Goal: Information Seeking & Learning: Check status

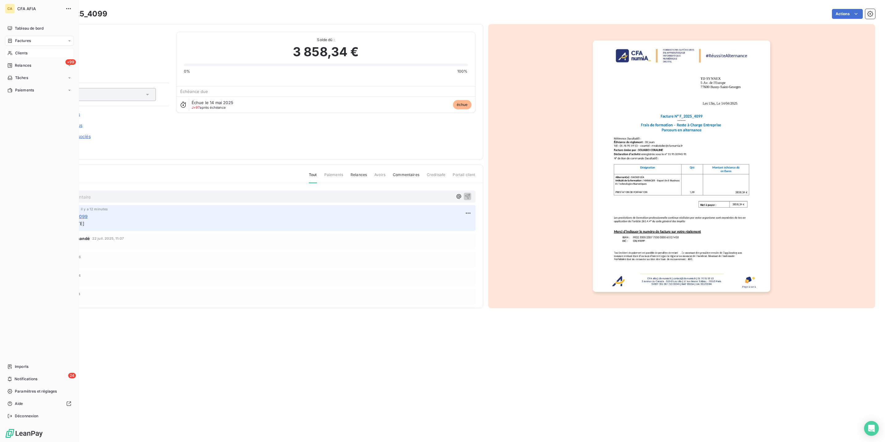
click at [27, 48] on div "Clients" at bounding box center [39, 53] width 69 height 10
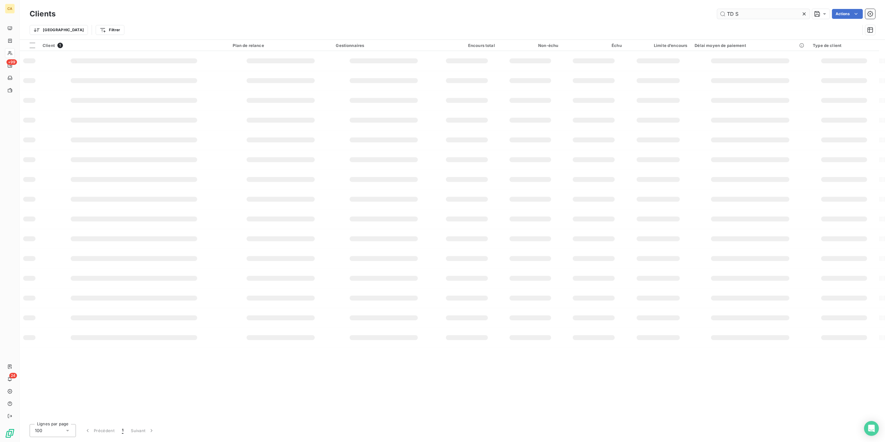
click at [760, 12] on input "TD S" at bounding box center [763, 14] width 93 height 10
click at [760, 11] on input "TD S" at bounding box center [763, 14] width 93 height 10
click at [749, 11] on input "TD S" at bounding box center [763, 14] width 93 height 10
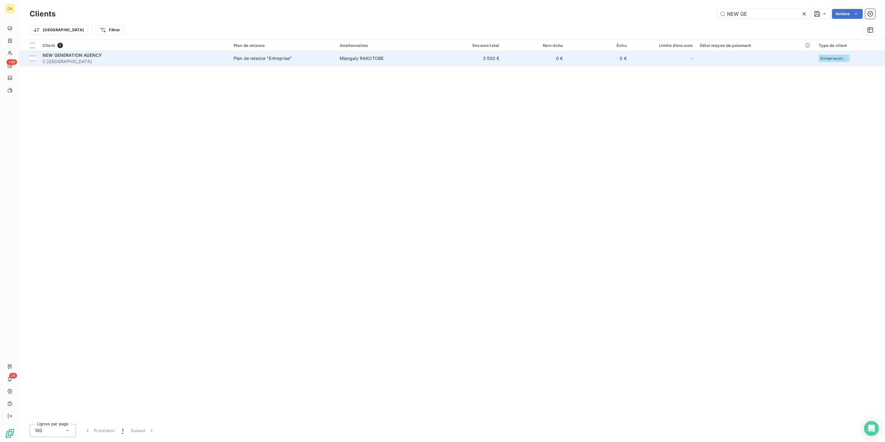
type input "NEW GE"
click at [478, 51] on td "3 500 €" at bounding box center [471, 58] width 64 height 15
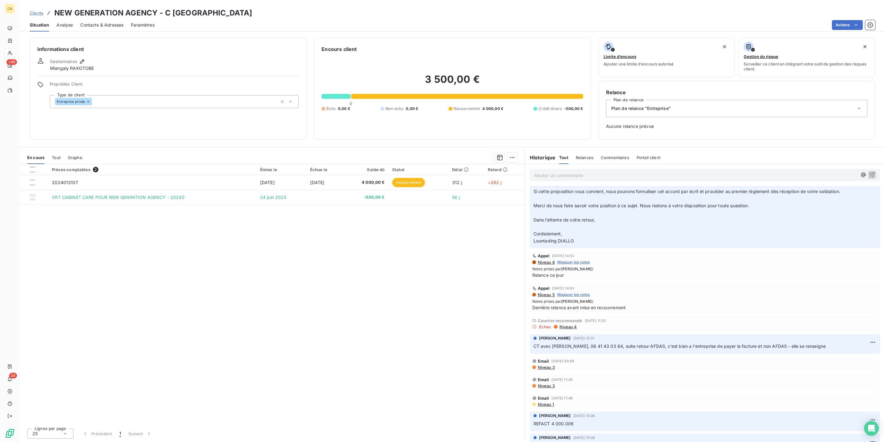
scroll to position [487, 0]
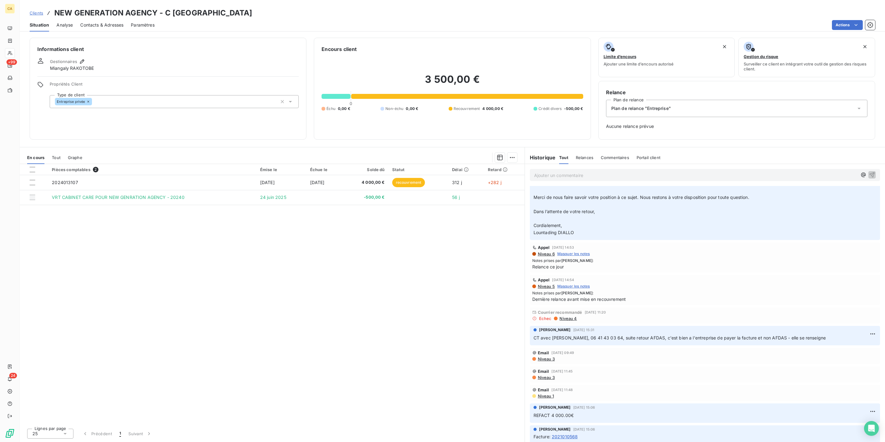
click at [54, 151] on div "En cours Tout Graphe" at bounding box center [272, 157] width 505 height 13
click at [52, 155] on span "Tout" at bounding box center [56, 157] width 9 height 5
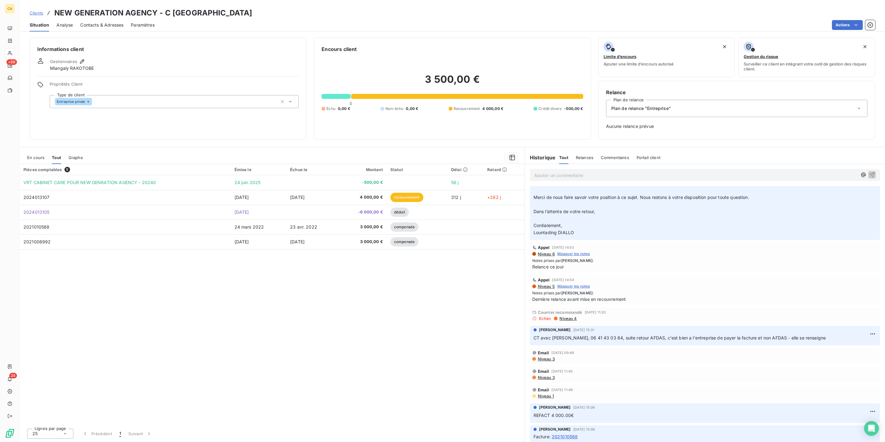
click at [35, 151] on div "En cours" at bounding box center [35, 157] width 17 height 13
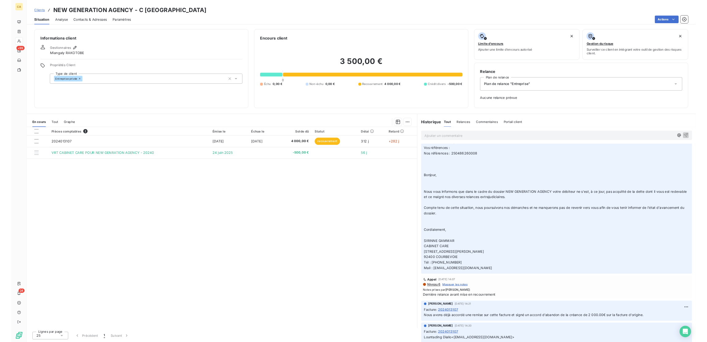
scroll to position [0, 0]
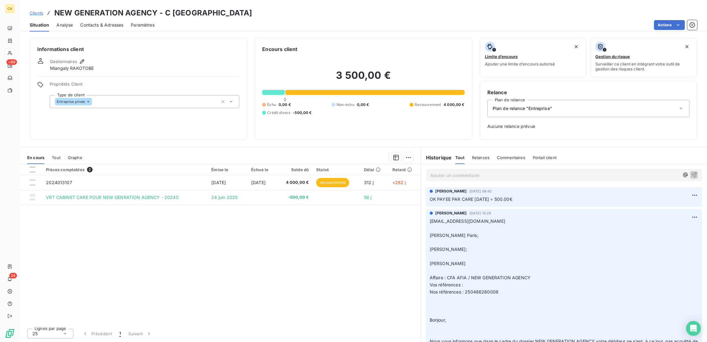
click at [471, 171] on p "Ajouter un commentaire ﻿" at bounding box center [554, 175] width 249 height 8
click at [430, 172] on span "Porpo IP CARE" at bounding box center [445, 174] width 31 height 5
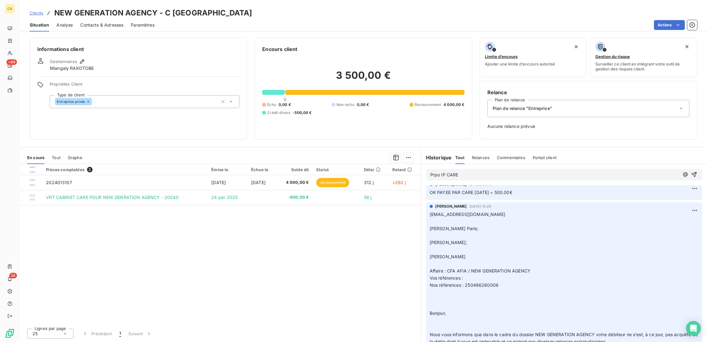
click at [430, 172] on span "Prpo IP CARE" at bounding box center [444, 174] width 28 height 5
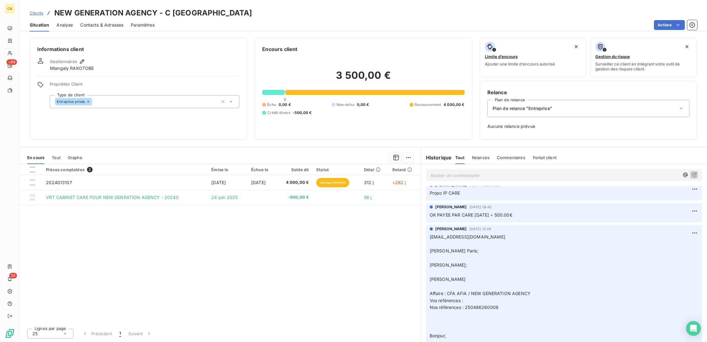
scroll to position [24, 0]
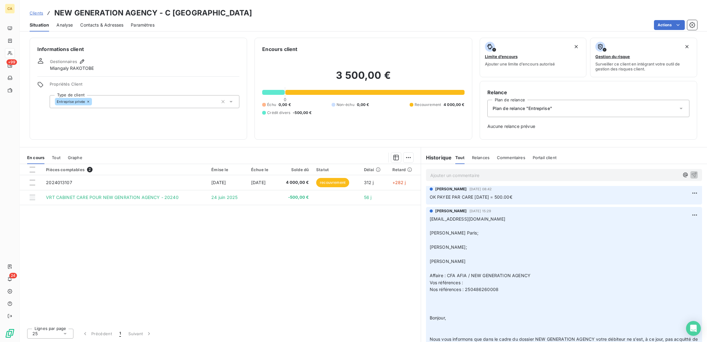
click at [501, 171] on p "Ajouter un commentaire ﻿" at bounding box center [554, 175] width 249 height 8
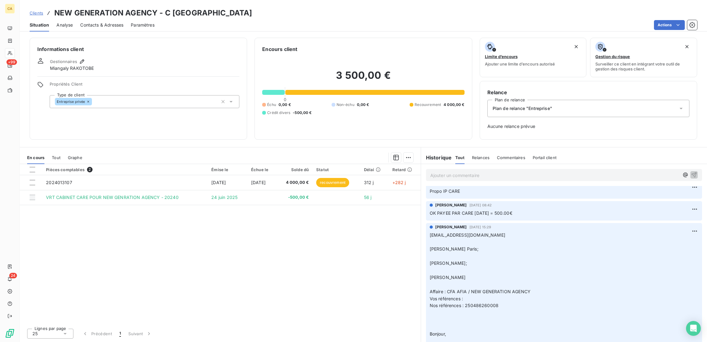
scroll to position [0, 0]
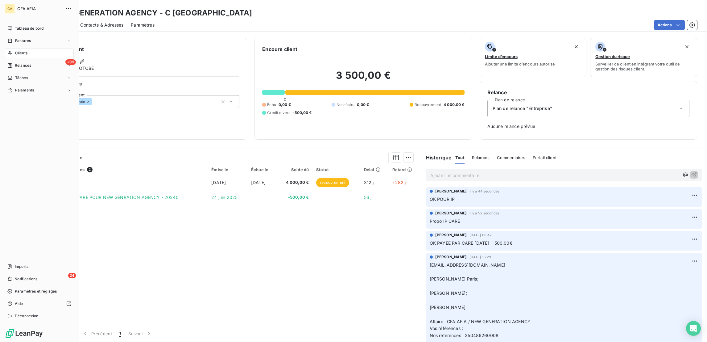
click at [15, 50] on span "Clients" at bounding box center [21, 53] width 12 height 6
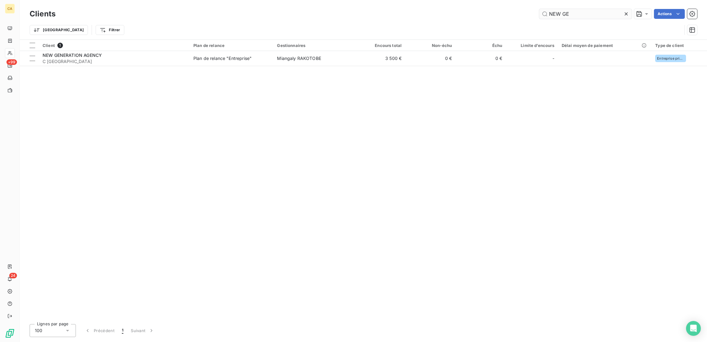
click at [603, 14] on input "NEW GE" at bounding box center [585, 14] width 93 height 10
click at [600, 14] on input "NEW GE" at bounding box center [585, 14] width 93 height 10
click at [601, 10] on input "NEW GE" at bounding box center [585, 14] width 93 height 10
click at [602, 10] on input "NEW GE" at bounding box center [585, 14] width 93 height 10
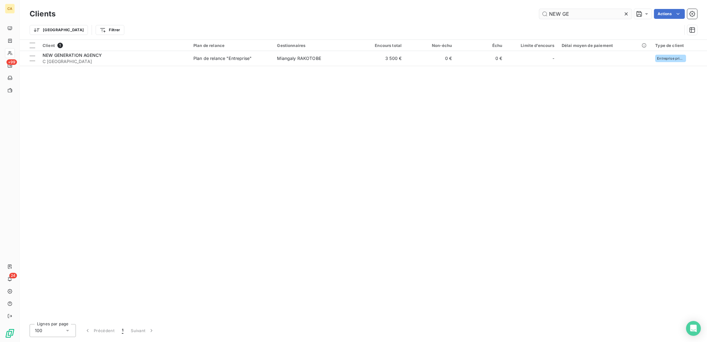
click at [602, 10] on input "NEW GE" at bounding box center [585, 14] width 93 height 10
drag, startPoint x: 602, startPoint y: 10, endPoint x: 469, endPoint y: 29, distance: 134.8
click at [469, 29] on div "Clients NEW GE Actions Trier Filtrer" at bounding box center [364, 23] width 668 height 32
type input "RISK"
click at [296, 73] on div "Client 2 Plan de relance Gestionnaires Encours total Non-échu Échu Limite d’enc…" at bounding box center [364, 179] width 688 height 279
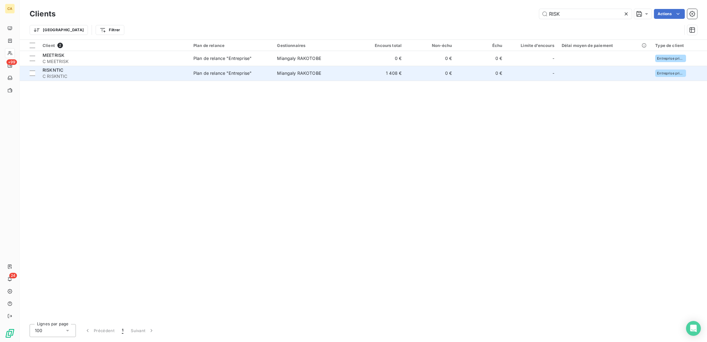
click at [296, 70] on span "Miangaly RAKOTOBE" at bounding box center [299, 72] width 44 height 5
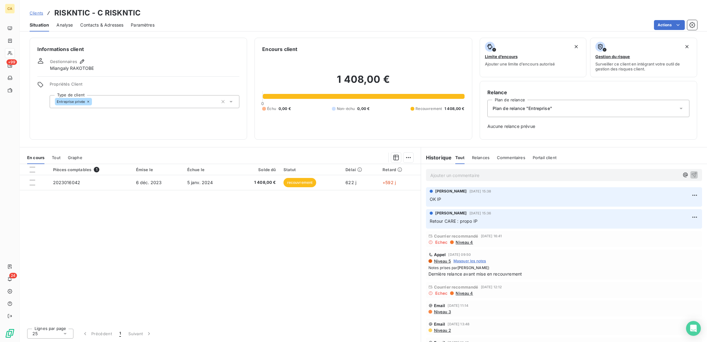
click at [453, 171] on p "Ajouter un commentaire ﻿" at bounding box center [554, 175] width 249 height 8
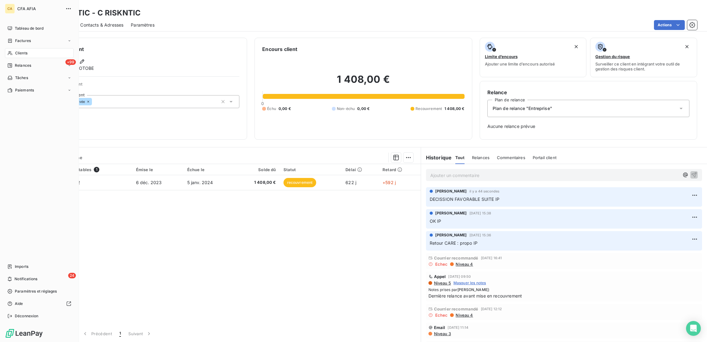
click at [15, 50] on span "Clients" at bounding box center [21, 53] width 12 height 6
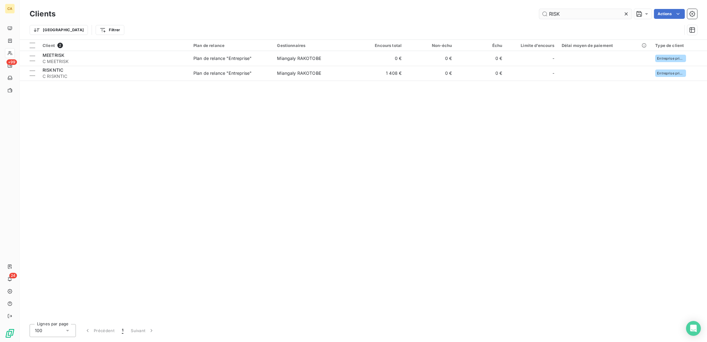
click at [572, 14] on input "RISK" at bounding box center [585, 14] width 93 height 10
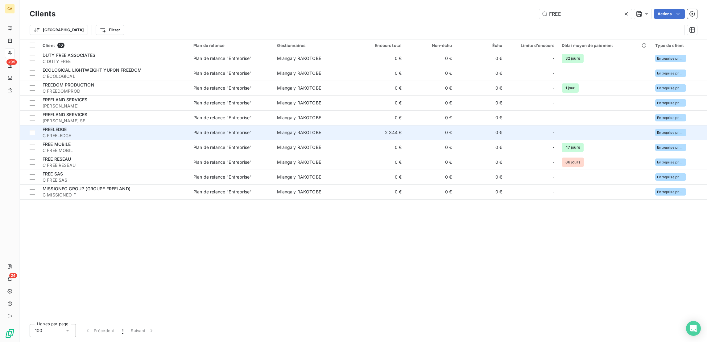
type input "FREE"
click at [84, 132] on span "C FREELEDGE" at bounding box center [114, 135] width 143 height 6
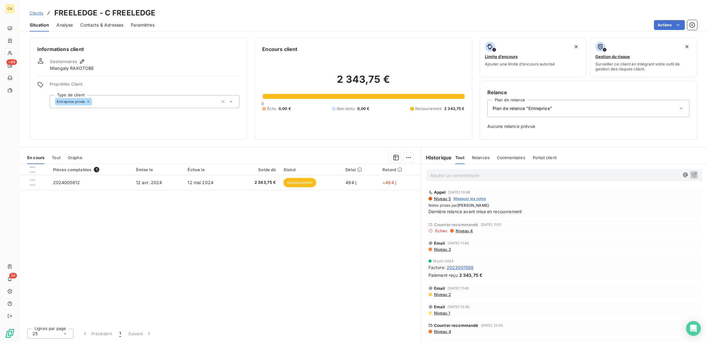
click at [52, 155] on span "Tout" at bounding box center [56, 157] width 9 height 5
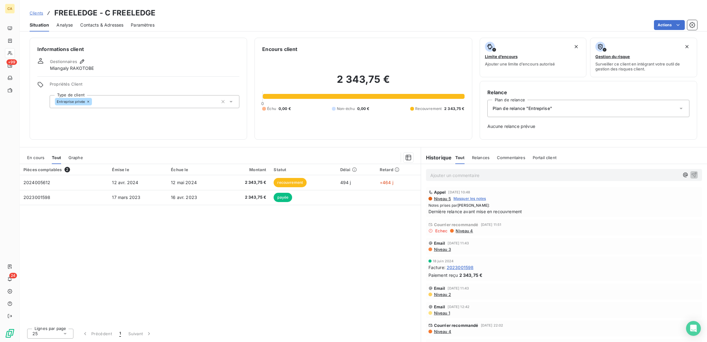
click at [36, 151] on div "En cours" at bounding box center [35, 157] width 17 height 13
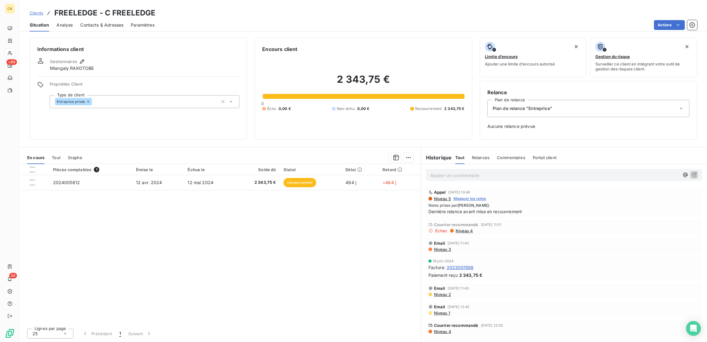
click at [52, 151] on div "Tout" at bounding box center [56, 157] width 9 height 13
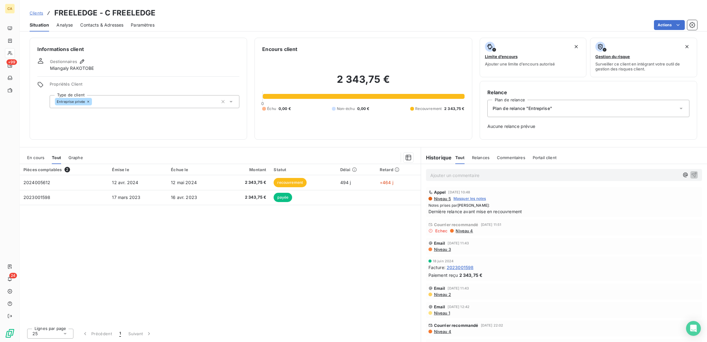
click at [27, 155] on span "En cours" at bounding box center [35, 157] width 17 height 5
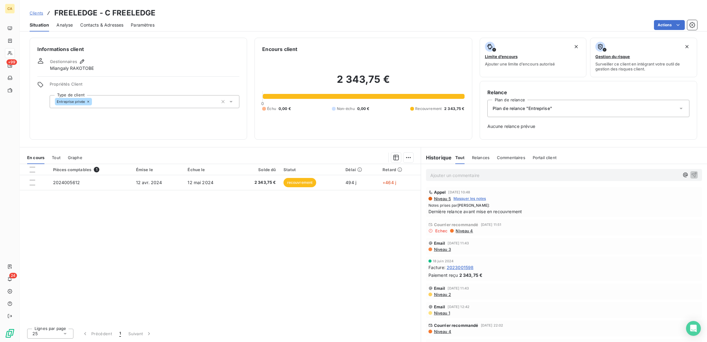
click at [501, 171] on p "Ajouter un commentaire ﻿" at bounding box center [554, 175] width 249 height 8
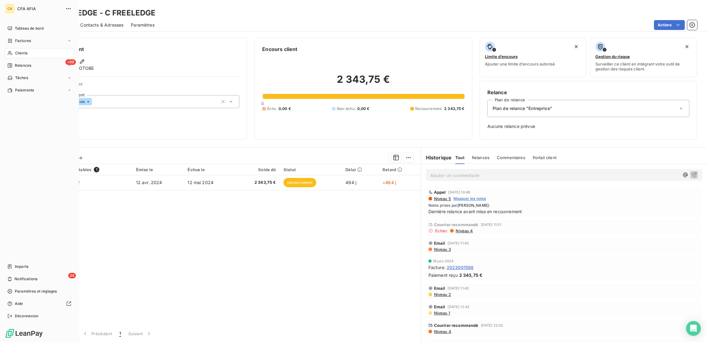
click at [15, 50] on span "Clients" at bounding box center [21, 53] width 12 height 6
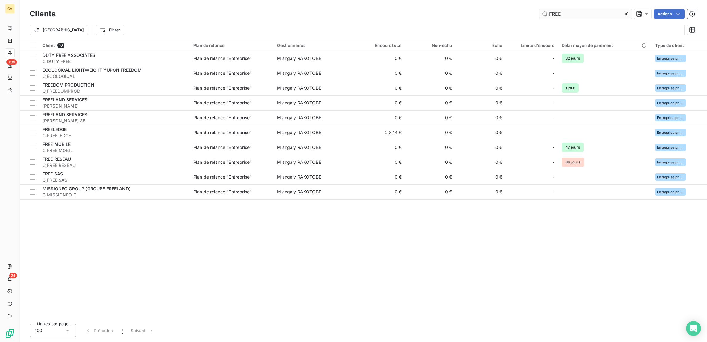
click at [581, 15] on input "FREE" at bounding box center [585, 14] width 93 height 10
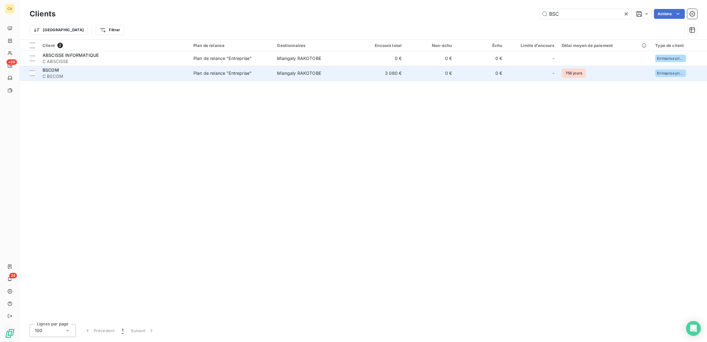
type input "BSC"
click at [318, 66] on td "Miangaly RAKOTOBE" at bounding box center [314, 73] width 82 height 15
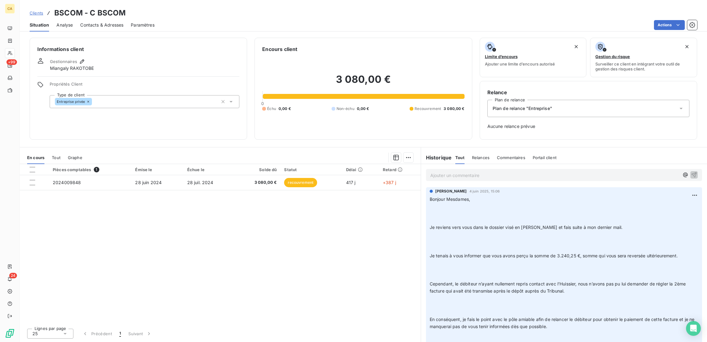
click at [492, 164] on div "Ajouter un commentaire ﻿" at bounding box center [564, 175] width 286 height 22
click at [492, 171] on p "Ajouter un commentaire ﻿" at bounding box center [554, 175] width 249 height 8
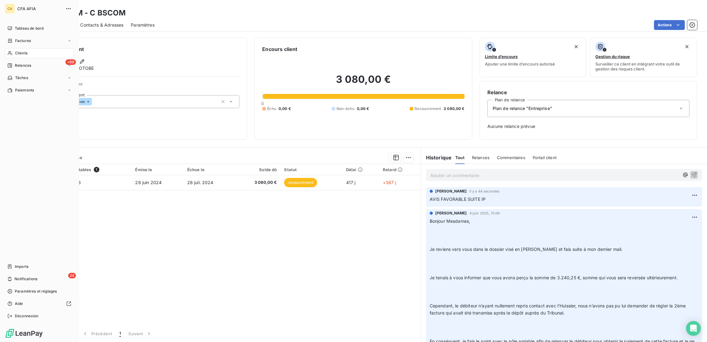
drag, startPoint x: 27, startPoint y: 44, endPoint x: 34, endPoint y: 42, distance: 7.3
click at [27, 48] on div "Clients" at bounding box center [39, 53] width 69 height 10
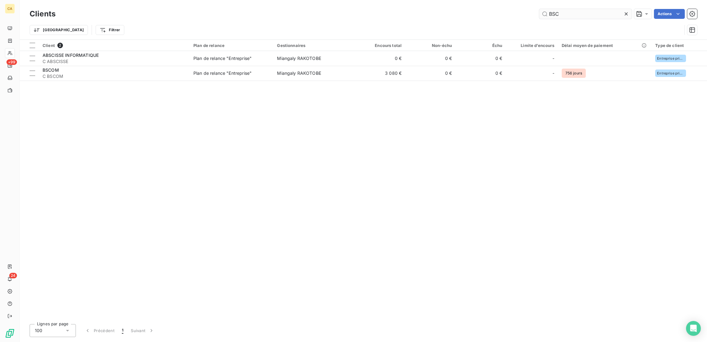
click at [585, 15] on input "BSC" at bounding box center [585, 14] width 93 height 10
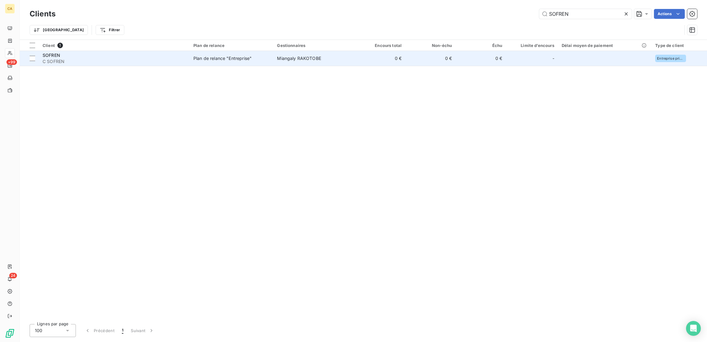
type input "SOFREN"
click at [430, 56] on td "0 €" at bounding box center [430, 58] width 50 height 15
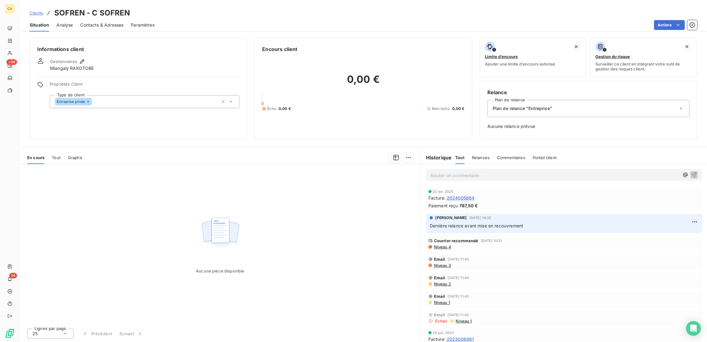
click at [52, 155] on span "Tout" at bounding box center [56, 157] width 9 height 5
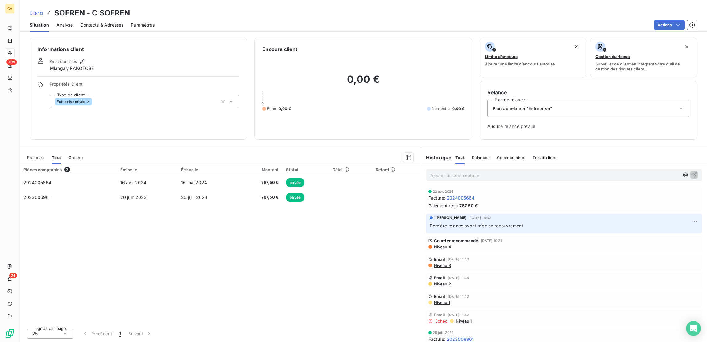
click at [27, 155] on span "En cours" at bounding box center [35, 157] width 17 height 5
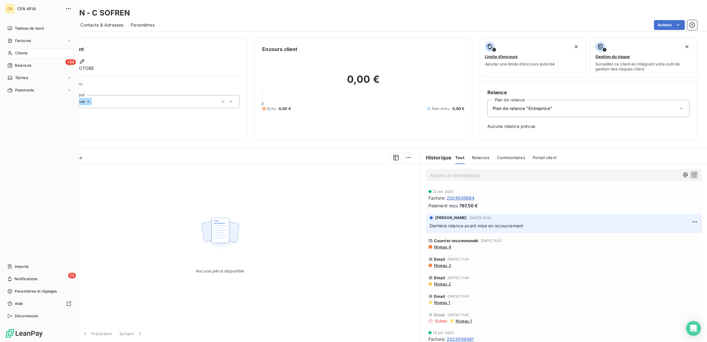
click at [15, 50] on span "Clients" at bounding box center [21, 53] width 12 height 6
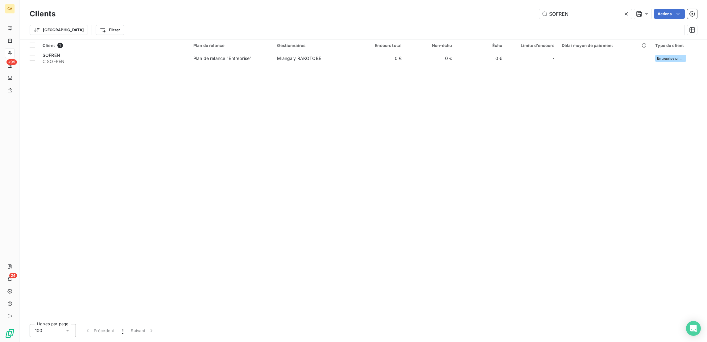
click at [591, 17] on div "Clients SOFREN Actions" at bounding box center [364, 13] width 668 height 13
click at [591, 15] on div "SOFREN" at bounding box center [585, 14] width 93 height 10
click at [279, 206] on div "Client 1 Plan de relance Gestionnaires Encours total Non-échu Échu Limite d’enc…" at bounding box center [364, 179] width 688 height 279
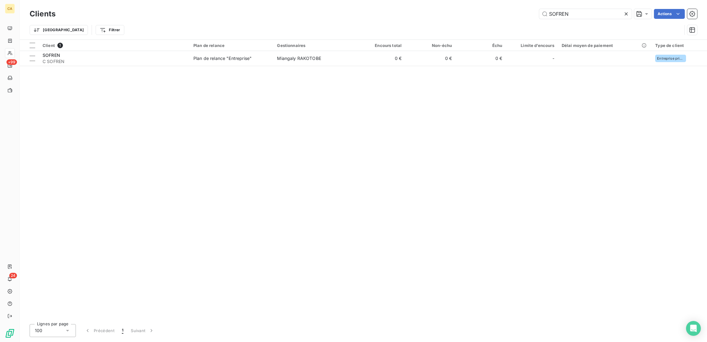
click at [595, 20] on div "Trier Filtrer" at bounding box center [364, 29] width 668 height 19
click at [595, 17] on div "SOFREN" at bounding box center [585, 14] width 93 height 10
click at [593, 11] on input "SOFREN" at bounding box center [585, 14] width 93 height 10
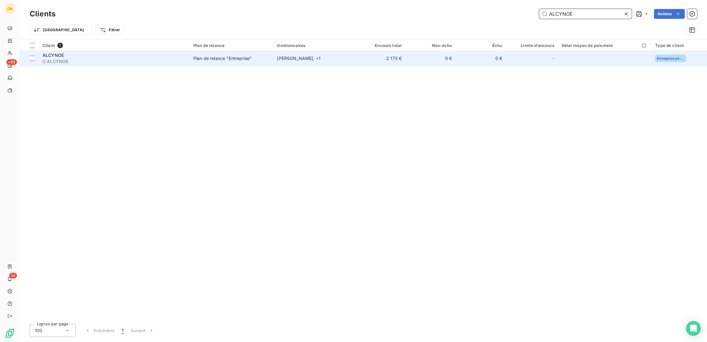
type input "ALCYNOE"
click at [416, 54] on td "0 €" at bounding box center [430, 58] width 50 height 15
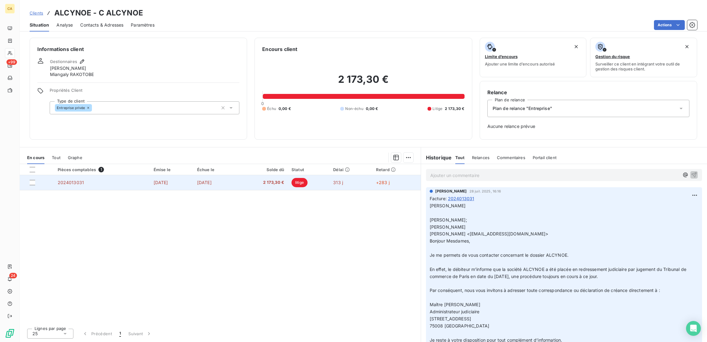
click at [238, 175] on td "[DATE]" at bounding box center [215, 182] width 44 height 15
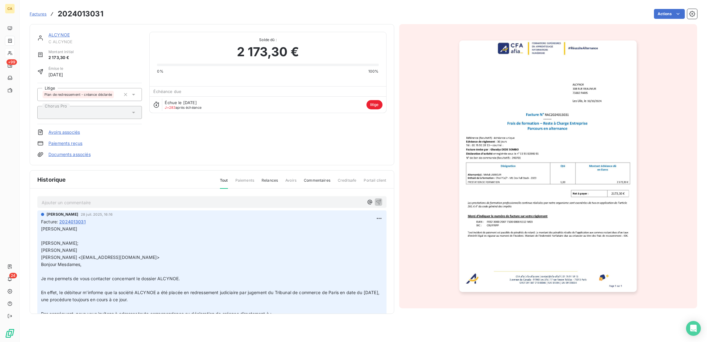
click at [52, 32] on link "ALCYNOE" at bounding box center [58, 34] width 21 height 5
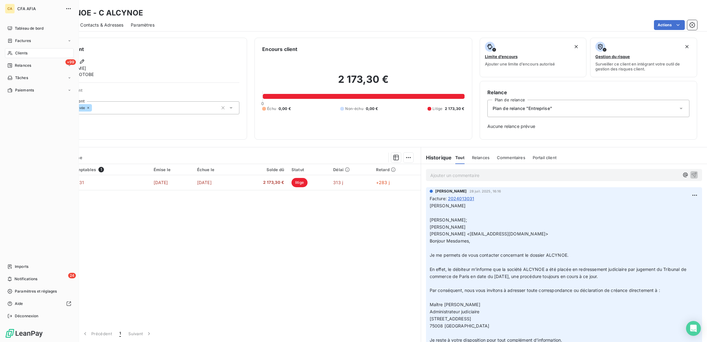
click at [15, 50] on span "Clients" at bounding box center [21, 53] width 12 height 6
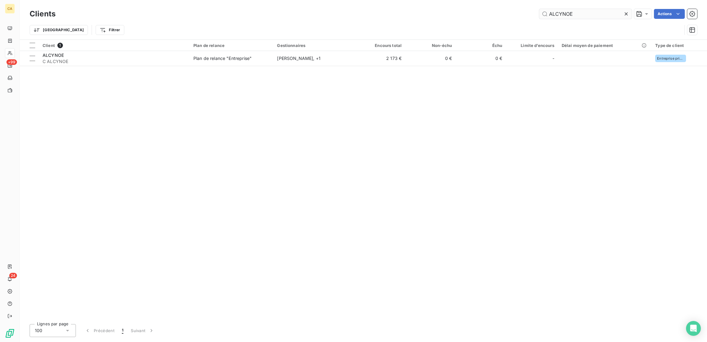
click at [573, 10] on input "ALCYNOE" at bounding box center [585, 14] width 93 height 10
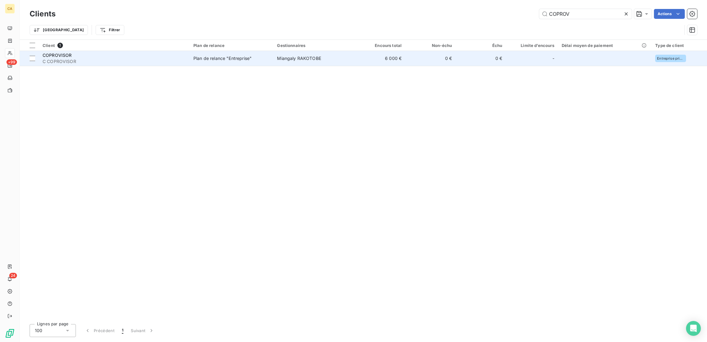
type input "COPROV"
click at [460, 55] on td "0 €" at bounding box center [481, 58] width 50 height 15
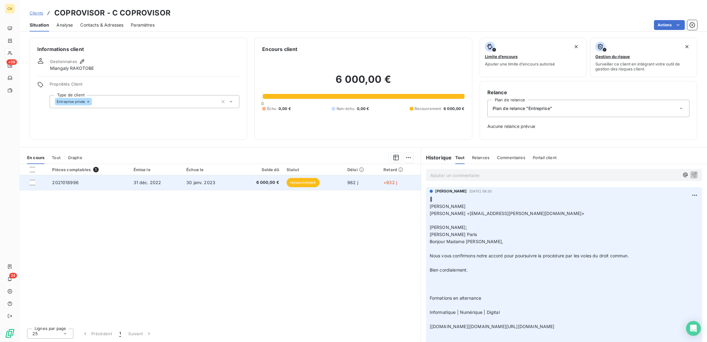
click at [205, 180] on span "30 janv. 2023" at bounding box center [200, 182] width 29 height 5
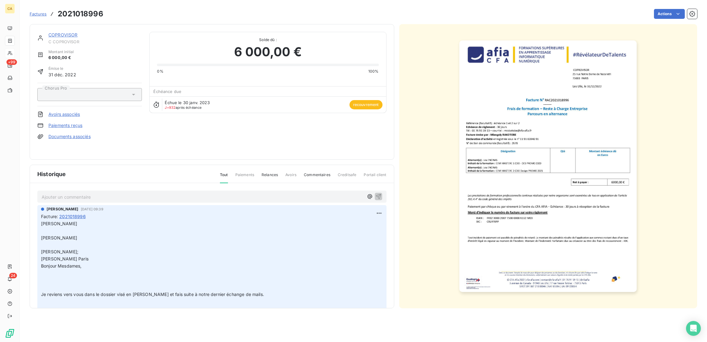
click at [55, 32] on link "COPROVISOR" at bounding box center [62, 34] width 29 height 5
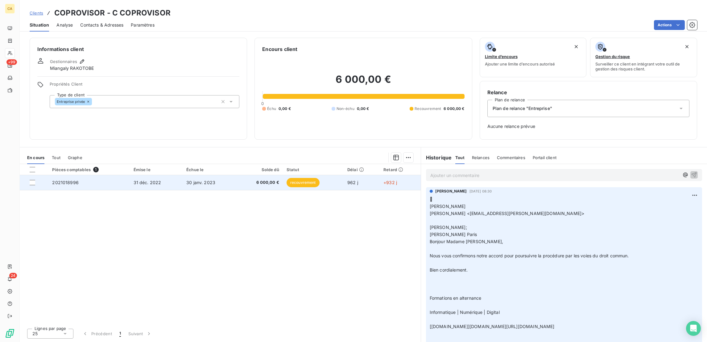
click at [212, 175] on td "30 janv. 2023" at bounding box center [210, 182] width 55 height 15
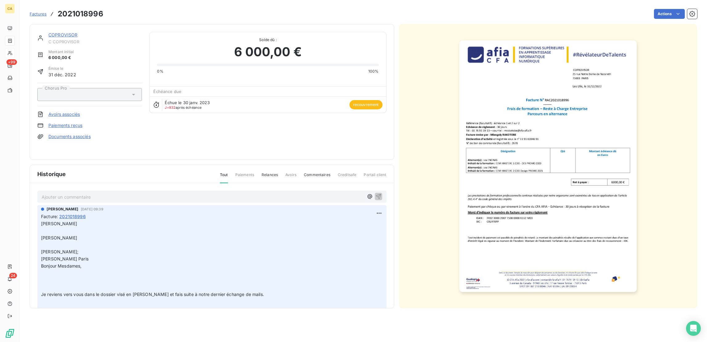
click at [542, 142] on img "button" at bounding box center [548, 165] width 177 height 251
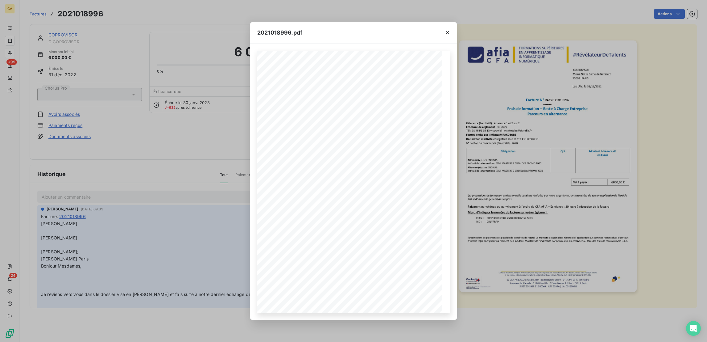
click at [156, 141] on div "2021018996.pdf Dans ce document, l’emploi du masculin pour désigner des personn…" at bounding box center [353, 171] width 707 height 342
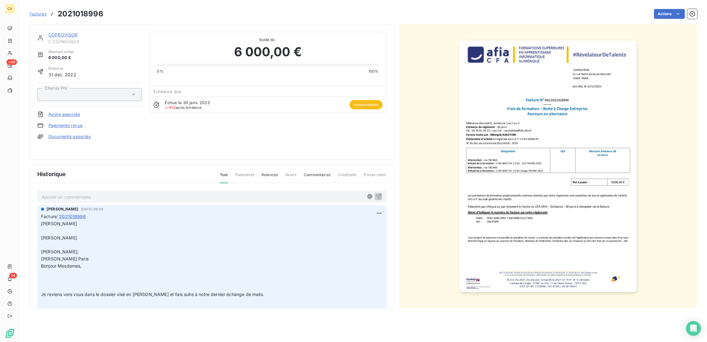
click at [53, 26] on div "COPROVISOR C COPROVISOR Montant initial 6 000,00 € Émise le [DATE] Chorus Pro A…" at bounding box center [212, 91] width 365 height 135
click at [49, 32] on link "COPROVISOR" at bounding box center [62, 34] width 29 height 5
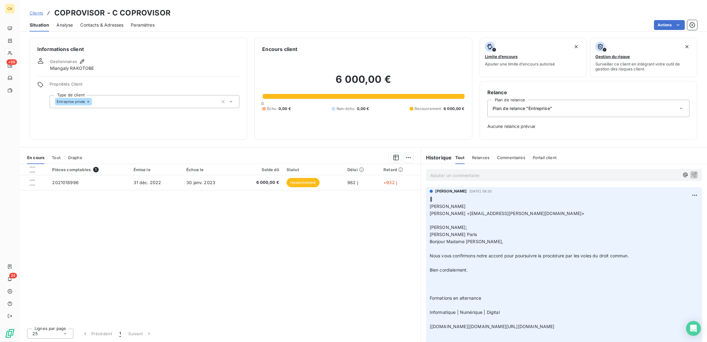
click at [205, 230] on div "Pièces comptables 1 Émise le Échue le Solde dû Statut Délai Retard 2021018996 […" at bounding box center [220, 243] width 401 height 159
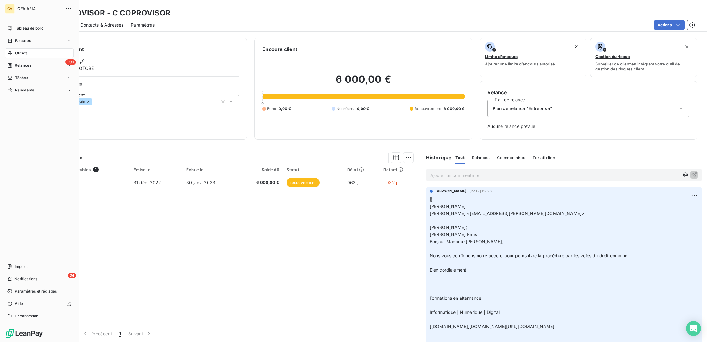
drag, startPoint x: 0, startPoint y: 42, endPoint x: 9, endPoint y: 42, distance: 8.6
click at [0, 42] on html "CA CFA AFIA Tableau de bord Factures Clients +99 Relances Tâches Paiements Impo…" at bounding box center [353, 171] width 707 height 342
click at [11, 48] on div "Clients" at bounding box center [39, 53] width 69 height 10
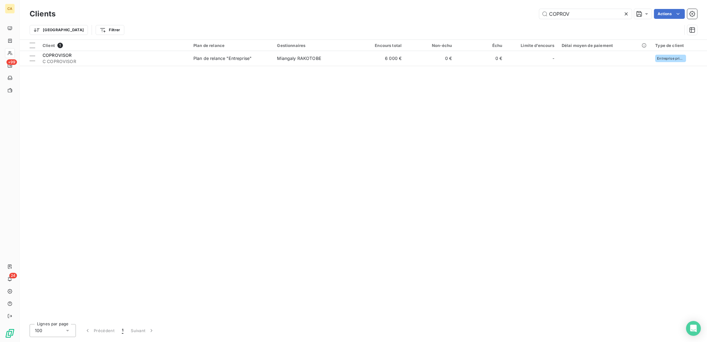
click at [590, 20] on div "Trier Filtrer" at bounding box center [364, 29] width 668 height 19
click at [590, 12] on input "COPROV" at bounding box center [585, 14] width 93 height 10
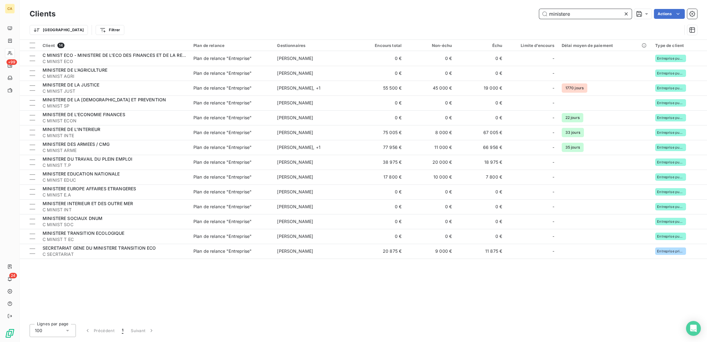
drag, startPoint x: 595, startPoint y: 14, endPoint x: 505, endPoint y: 14, distance: 89.8
click at [505, 14] on div "ministere Actions" at bounding box center [380, 14] width 634 height 10
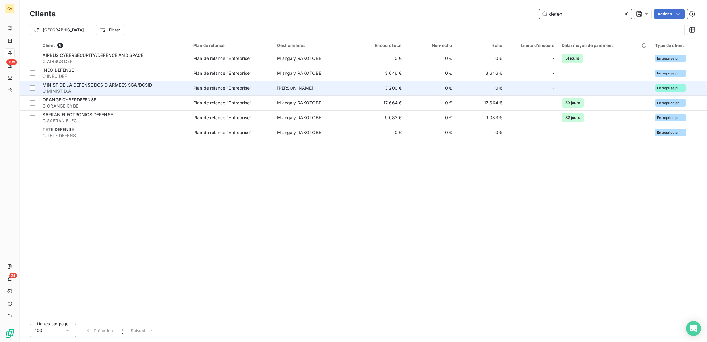
type input "defen"
click at [79, 82] on span "MINIST DE LA DEFENSE DCSID ARMEES SGA/DCSID" at bounding box center [98, 84] width 110 height 5
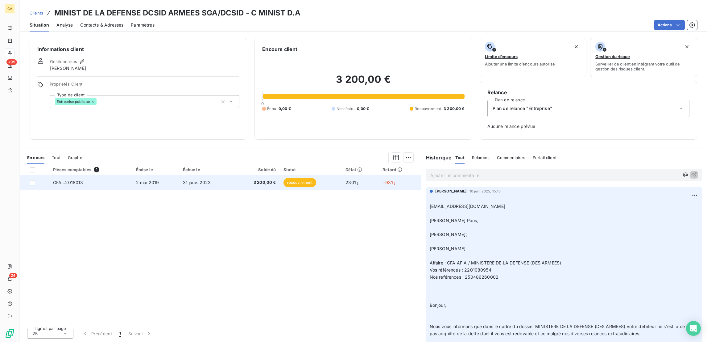
click at [98, 175] on td "CFA...2018013" at bounding box center [90, 182] width 83 height 15
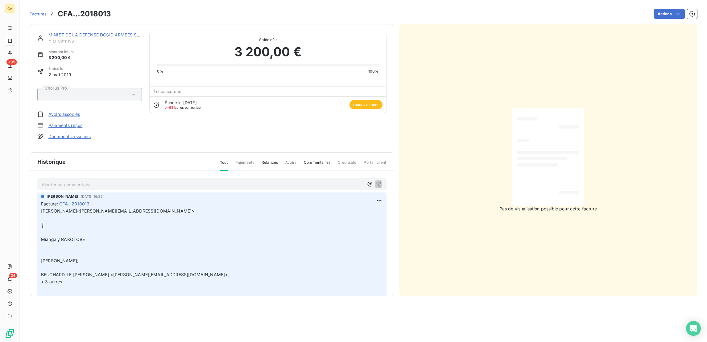
click at [66, 38] on div "MINIST DE LA DEFENSE DCSID ARMEES SGA/DCSID C MINIST D.A Montant initial 3 200,…" at bounding box center [89, 86] width 105 height 108
click at [83, 32] on link "MINIST DE LA DEFENSE DCSID ARMEES SGA/DCSID" at bounding box center [103, 34] width 110 height 5
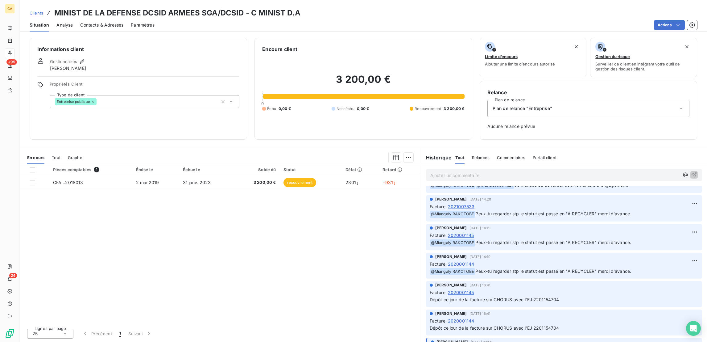
scroll to position [1481, 0]
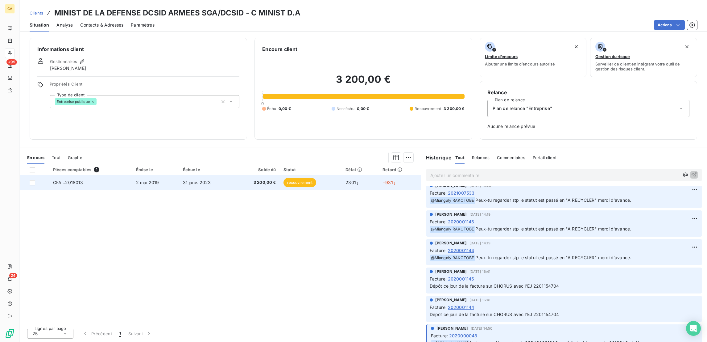
click at [138, 180] on span "2 mai 2019" at bounding box center [147, 182] width 23 height 5
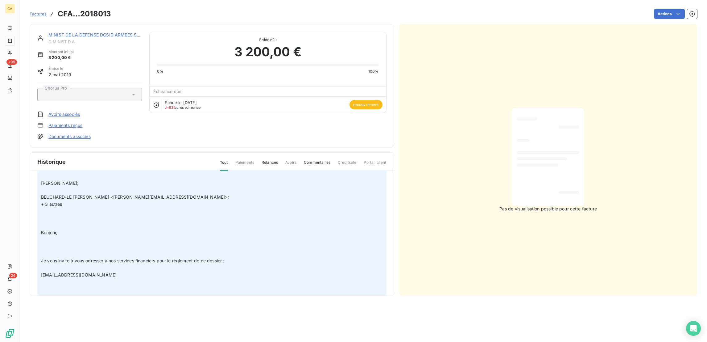
scroll to position [93, 0]
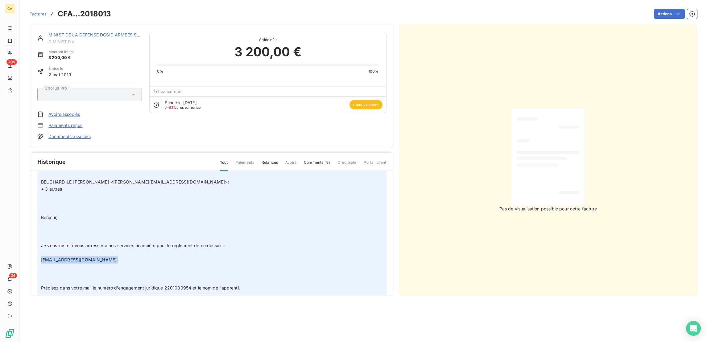
drag, startPoint x: 172, startPoint y: 195, endPoint x: 34, endPoint y: 191, distance: 138.0
click at [41, 190] on p "[PERSON_NAME]<[PERSON_NAME][EMAIL_ADDRESS][DOMAIN_NAME]> ﻿  ​ Miangaly RAKOTOB…" at bounding box center [212, 288] width 342 height 346
click at [221, 201] on p "[PERSON_NAME]<[PERSON_NAME][EMAIL_ADDRESS][DOMAIN_NAME]> ﻿  ​ Miangaly RAKOTOB…" at bounding box center [212, 288] width 342 height 346
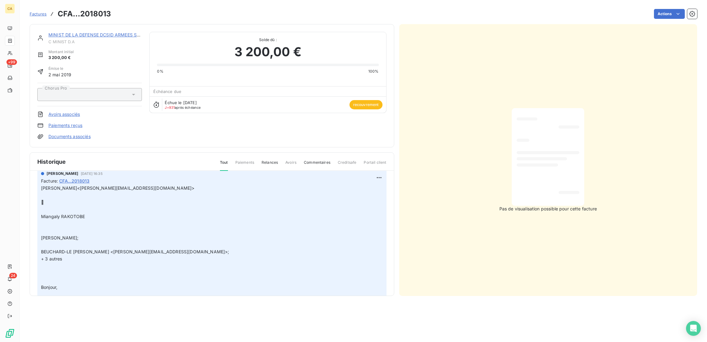
scroll to position [0, 0]
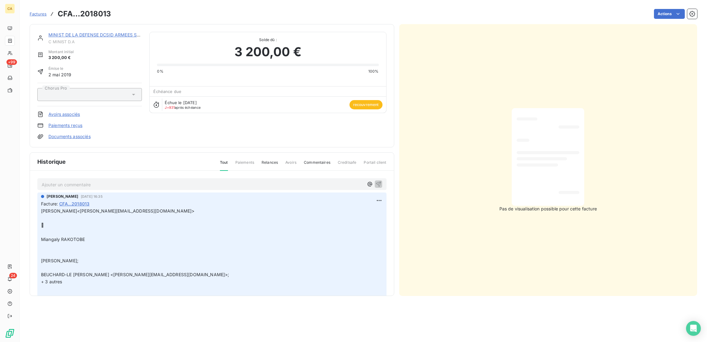
click at [114, 26] on div "MINIST DE LA DEFENSE DCSID ARMEES SGA/DCSID C MINIST D.A Montant initial 3 200,…" at bounding box center [212, 85] width 365 height 123
click at [123, 32] on link "MINIST DE LA DEFENSE DCSID ARMEES SGA/DCSID" at bounding box center [103, 34] width 110 height 5
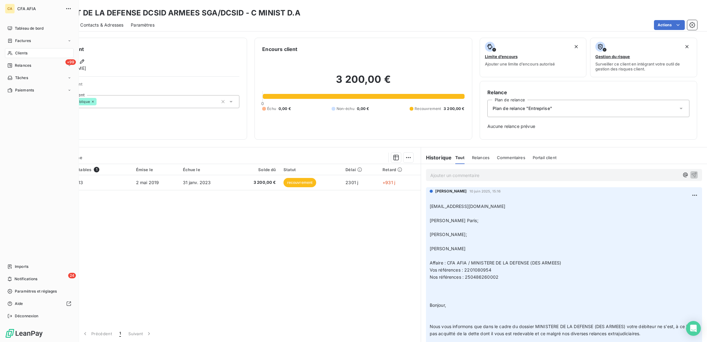
drag, startPoint x: 11, startPoint y: 38, endPoint x: 16, endPoint y: 44, distance: 7.2
click at [16, 50] on span "Clients" at bounding box center [21, 53] width 12 height 6
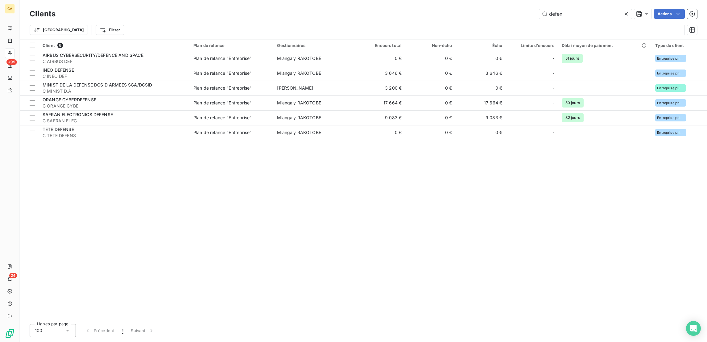
click at [586, 16] on div "defen" at bounding box center [585, 14] width 93 height 10
click at [587, 12] on input "defen" at bounding box center [585, 14] width 93 height 10
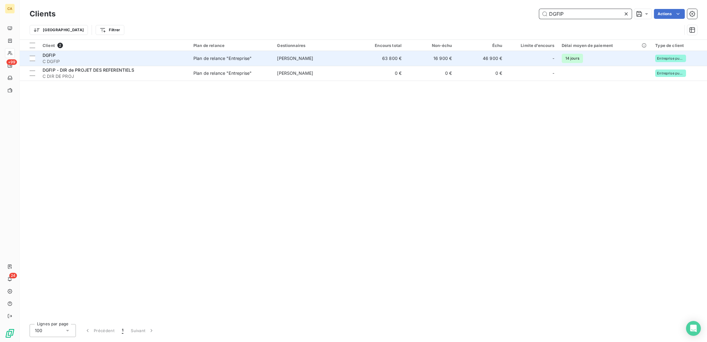
type input "DGFIP"
click at [126, 58] on span "C DGFIP" at bounding box center [114, 61] width 143 height 6
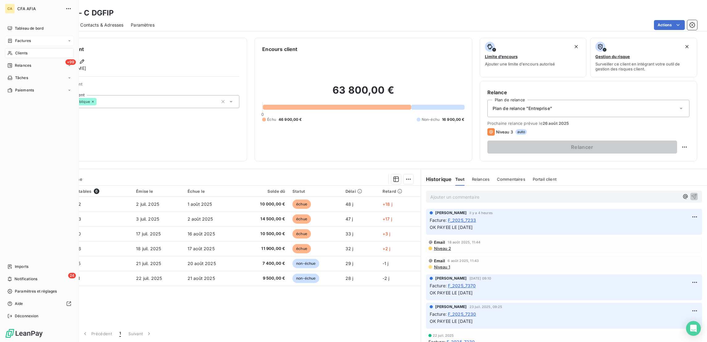
click at [10, 36] on div "Factures" at bounding box center [39, 41] width 69 height 10
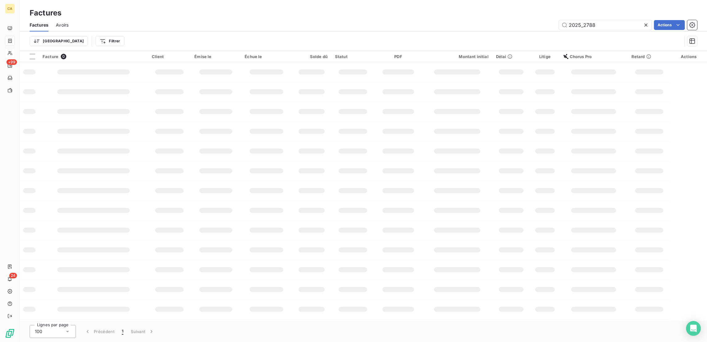
drag, startPoint x: 604, startPoint y: 23, endPoint x: 586, endPoint y: 24, distance: 17.7
click at [586, 24] on div "2025_2788" at bounding box center [605, 25] width 93 height 10
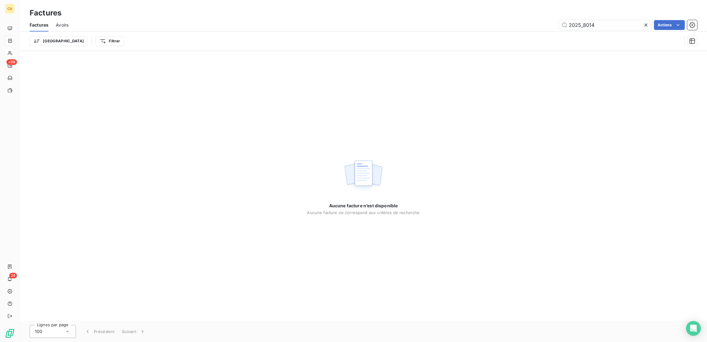
type input "2025_8014"
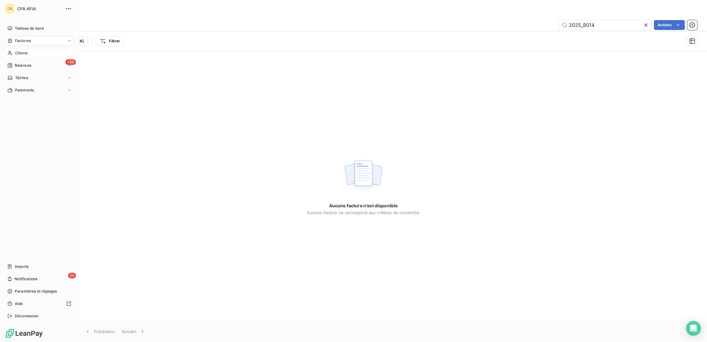
click at [9, 48] on div "Clients" at bounding box center [39, 53] width 69 height 10
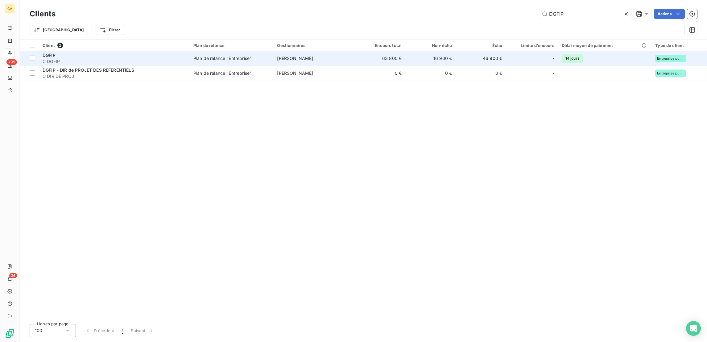
click at [99, 58] on span "C DGFIP" at bounding box center [114, 61] width 143 height 6
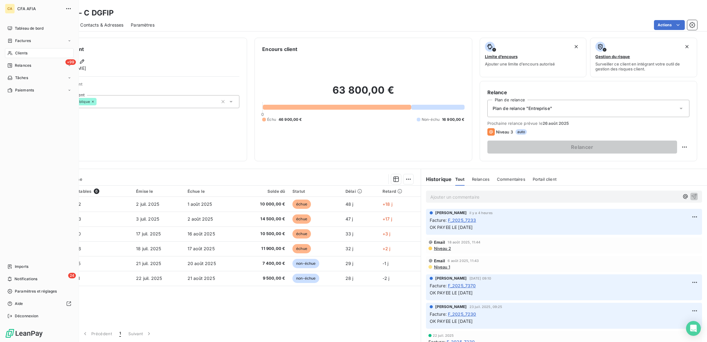
drag, startPoint x: 10, startPoint y: 44, endPoint x: 44, endPoint y: 38, distance: 34.7
click at [10, 51] on icon at bounding box center [9, 53] width 5 height 5
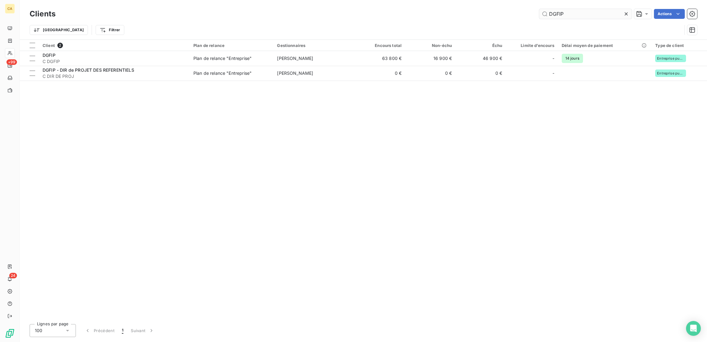
click at [585, 10] on input "DGFIP" at bounding box center [585, 14] width 93 height 10
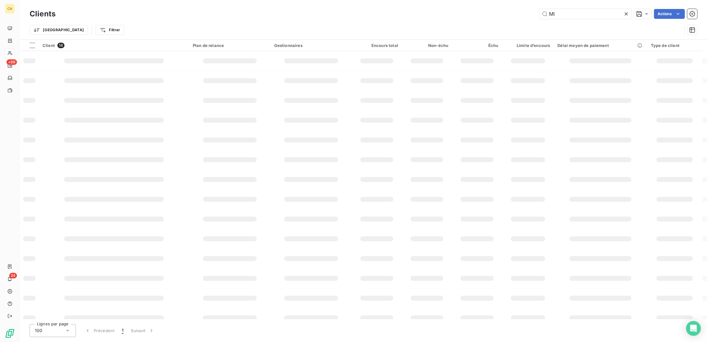
type input "M"
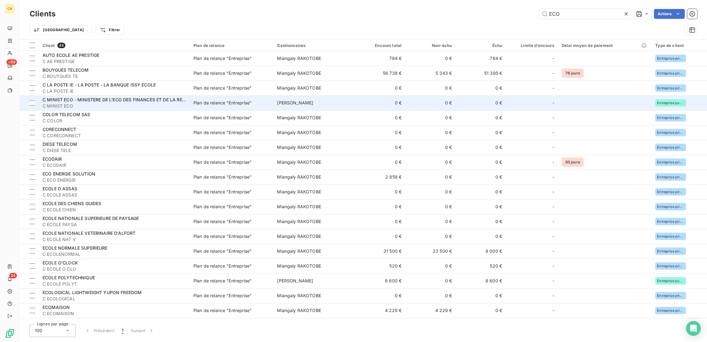
type input "ECO"
click at [123, 103] on span "C MINIST ECO" at bounding box center [114, 106] width 143 height 6
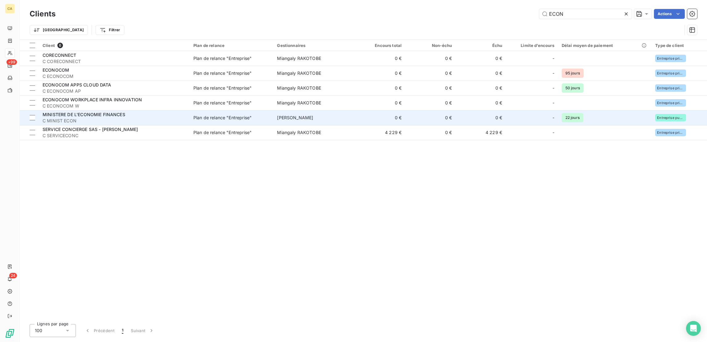
type input "ECON"
click at [75, 112] on span "MINISTERE DE L'ECONOMIE FINANCES" at bounding box center [84, 114] width 83 height 5
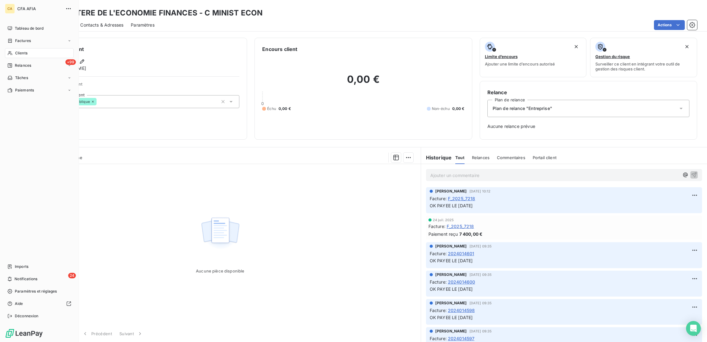
drag, startPoint x: 14, startPoint y: 43, endPoint x: 52, endPoint y: 43, distance: 38.6
click at [15, 50] on span "Clients" at bounding box center [21, 53] width 12 height 6
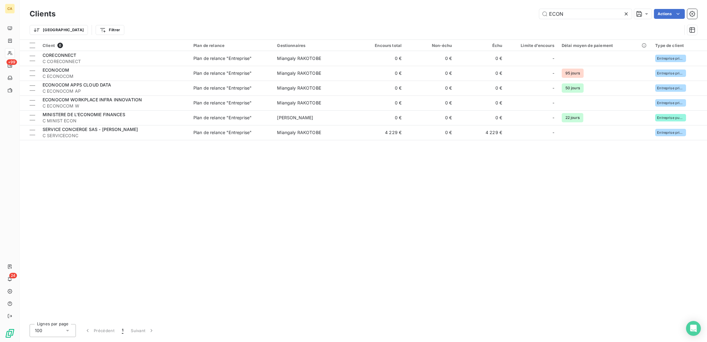
click at [601, 7] on div "Clients ECON Actions" at bounding box center [364, 13] width 668 height 13
click at [596, 11] on input "ECON" at bounding box center [585, 14] width 93 height 10
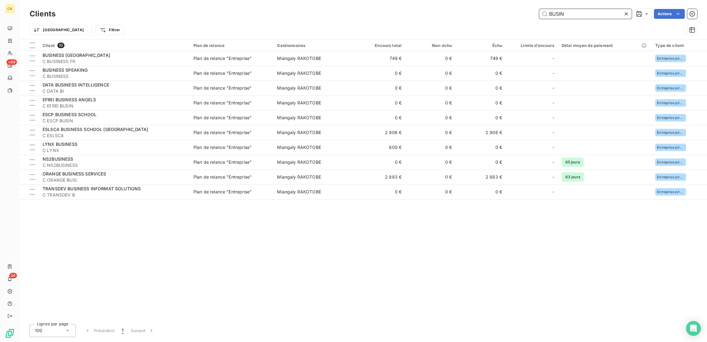
click at [586, 15] on input "BUSIN" at bounding box center [585, 14] width 93 height 10
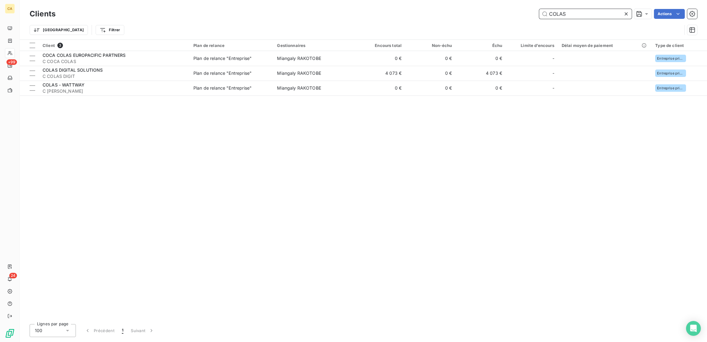
click at [576, 9] on input "COLAS" at bounding box center [585, 14] width 93 height 10
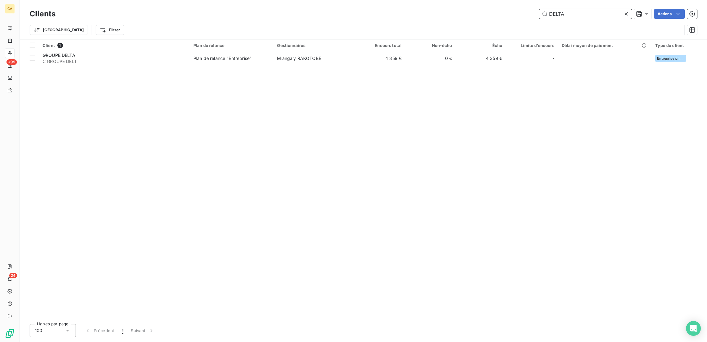
click at [600, 13] on input "DELTA" at bounding box center [585, 14] width 93 height 10
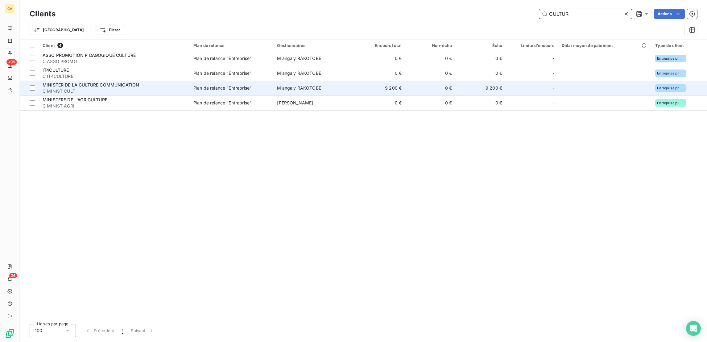
type input "CULTUR"
click at [66, 82] on span "MINISTER DE LA CULTURE COMMUNICATION" at bounding box center [91, 84] width 97 height 5
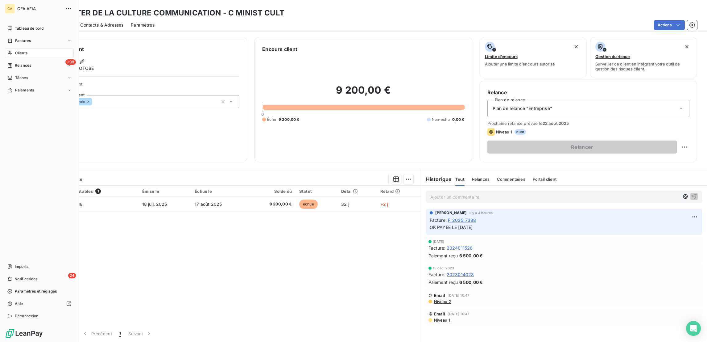
click at [3, 41] on div "CA CFA AFIA Tableau de bord Factures Clients +99 Relances Tâches Paiements Impo…" at bounding box center [39, 171] width 79 height 342
click at [7, 51] on icon at bounding box center [9, 53] width 5 height 5
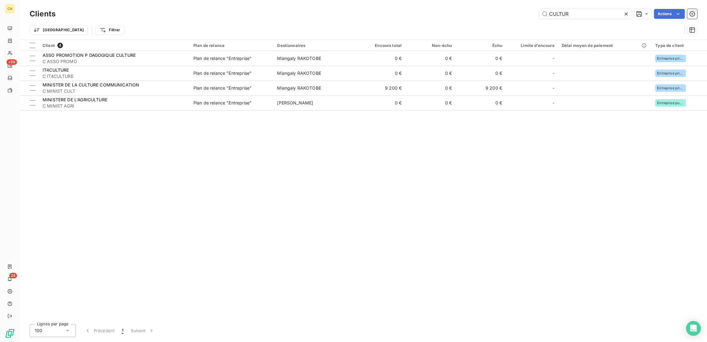
drag, startPoint x: 606, startPoint y: 13, endPoint x: 445, endPoint y: 9, distance: 161.1
click at [485, 13] on div "CULTUR Actions" at bounding box center [380, 14] width 634 height 10
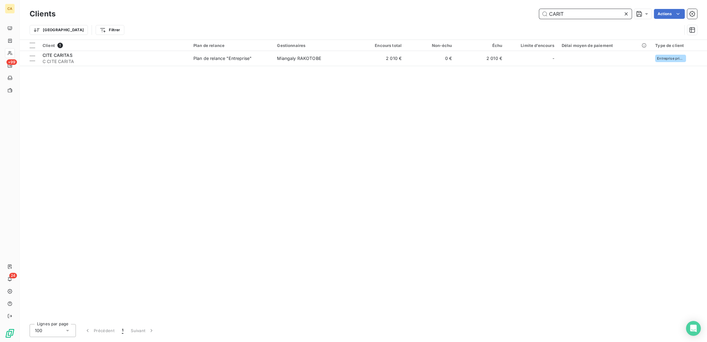
click at [582, 15] on input "CARIT" at bounding box center [585, 14] width 93 height 10
click at [578, 11] on input "CROIX" at bounding box center [585, 14] width 93 height 10
drag, startPoint x: 622, startPoint y: 12, endPoint x: 528, endPoint y: 12, distance: 94.4
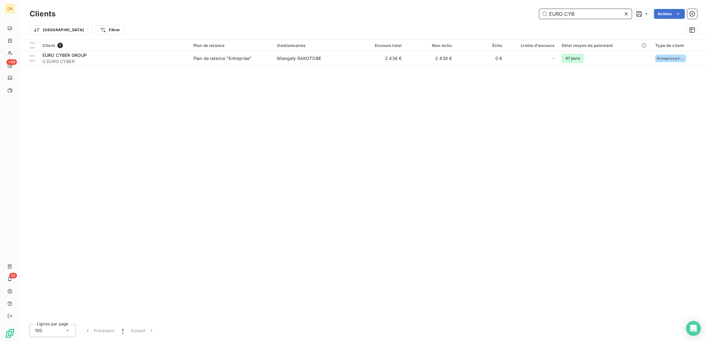
click at [528, 12] on div "EURO CYB Actions" at bounding box center [380, 14] width 634 height 10
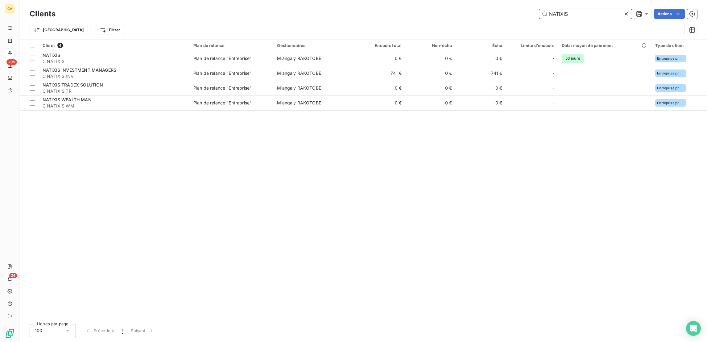
click at [580, 12] on input "NATIXIS" at bounding box center [585, 14] width 93 height 10
click at [590, 12] on input "IMT" at bounding box center [585, 14] width 93 height 10
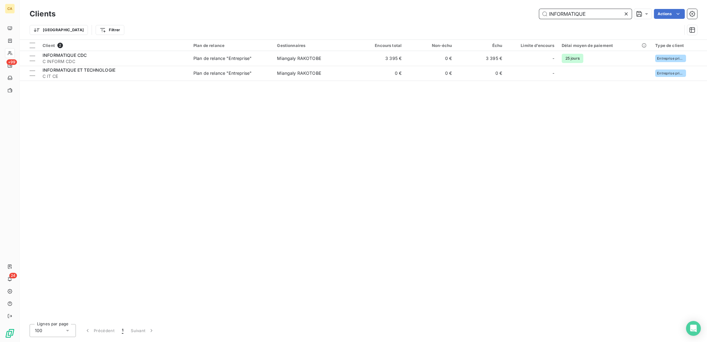
click at [584, 15] on input "INFORMATIQUE" at bounding box center [585, 14] width 93 height 10
drag, startPoint x: 610, startPoint y: 8, endPoint x: 605, endPoint y: 13, distance: 7.4
click at [610, 9] on div "PICKUP" at bounding box center [585, 14] width 93 height 10
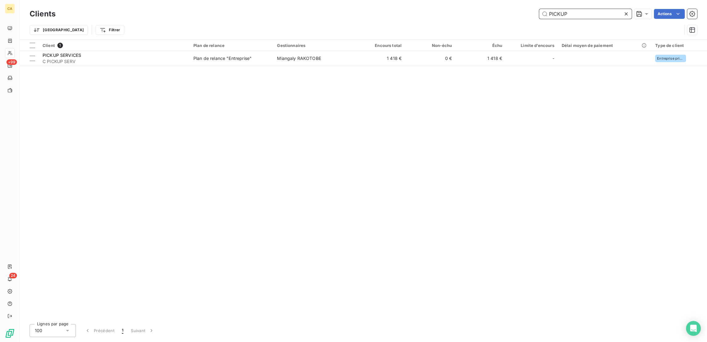
click at [605, 13] on input "PICKUP" at bounding box center [585, 14] width 93 height 10
click at [604, 13] on input "PICKUP" at bounding box center [585, 14] width 93 height 10
drag, startPoint x: 591, startPoint y: 15, endPoint x: 503, endPoint y: 15, distance: 88.0
click at [503, 15] on div "PSA AU Actions" at bounding box center [380, 14] width 634 height 10
click at [588, 15] on input "CNIL" at bounding box center [585, 14] width 93 height 10
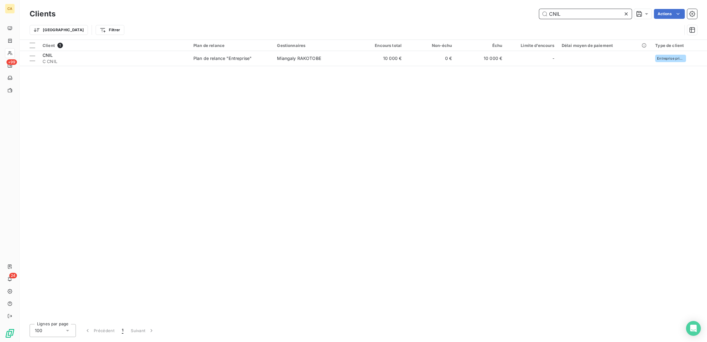
click at [588, 15] on input "CNIL" at bounding box center [585, 14] width 93 height 10
drag, startPoint x: 583, startPoint y: 17, endPoint x: 587, endPoint y: 16, distance: 3.7
click at [583, 17] on div "AGRIMER" at bounding box center [585, 14] width 93 height 10
click at [592, 15] on input "AGRIMER" at bounding box center [585, 14] width 93 height 10
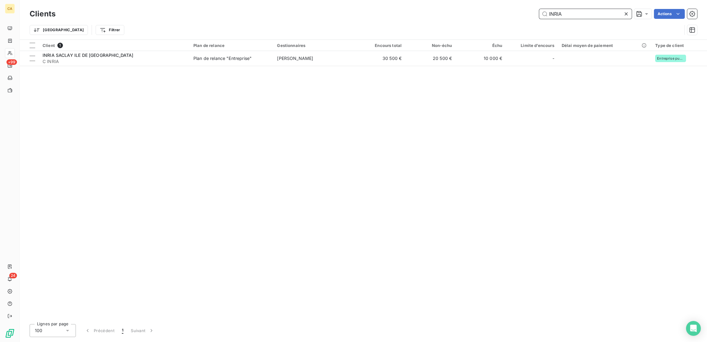
click at [586, 9] on input "INRIA" at bounding box center [585, 14] width 93 height 10
type input "C"
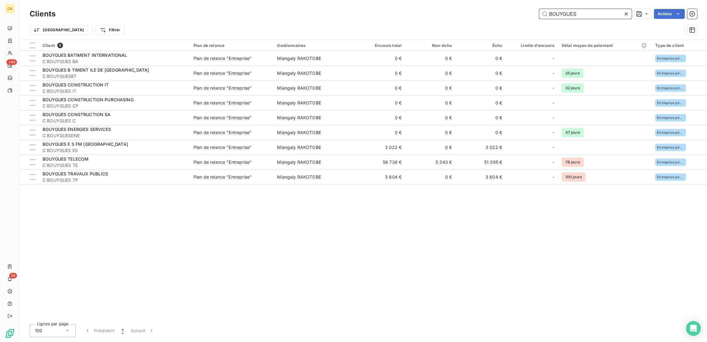
click at [605, 11] on input "BOUYGUES" at bounding box center [585, 14] width 93 height 10
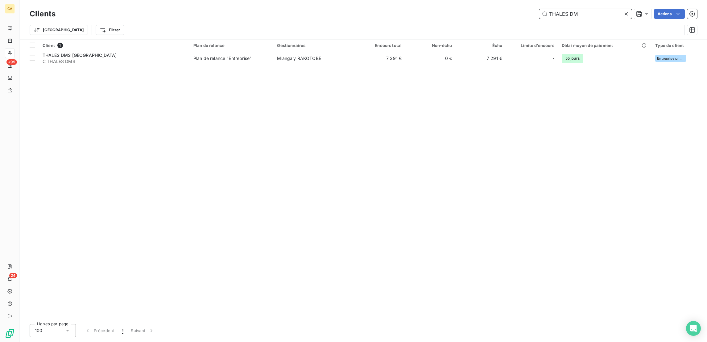
click at [605, 11] on input "THALES DM" at bounding box center [585, 14] width 93 height 10
drag, startPoint x: 592, startPoint y: 9, endPoint x: 482, endPoint y: 10, distance: 109.9
click at [482, 10] on div "MINIST AR Actions" at bounding box center [380, 14] width 634 height 10
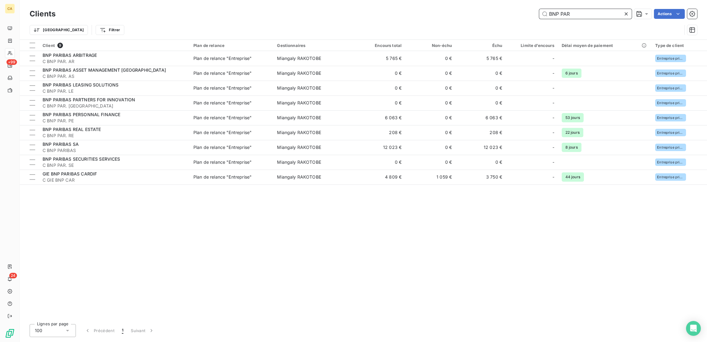
click at [592, 9] on input "BNP PAR" at bounding box center [585, 14] width 93 height 10
drag, startPoint x: 545, startPoint y: 12, endPoint x: 505, endPoint y: 14, distance: 40.2
click at [505, 14] on div "BNP PAR Actions" at bounding box center [380, 14] width 634 height 10
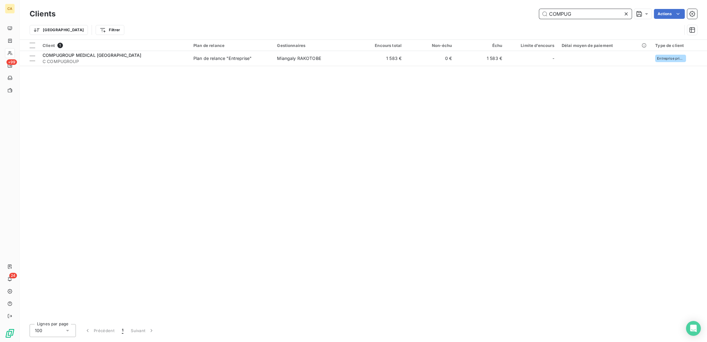
click at [580, 13] on input "COMPUG" at bounding box center [585, 14] width 93 height 10
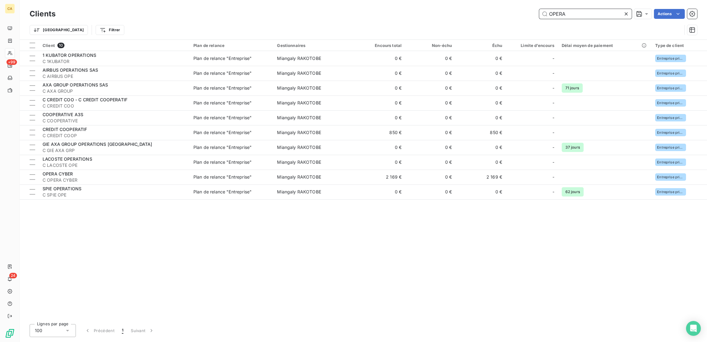
click at [580, 13] on input "OPERA" at bounding box center [585, 14] width 93 height 10
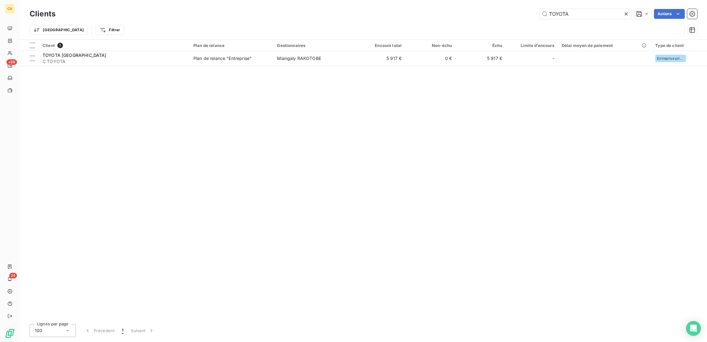
click at [601, 2] on div "Clients TOYOTA Actions Trier Filtrer" at bounding box center [364, 20] width 688 height 40
click at [592, 11] on input "TOYOTA" at bounding box center [585, 14] width 93 height 10
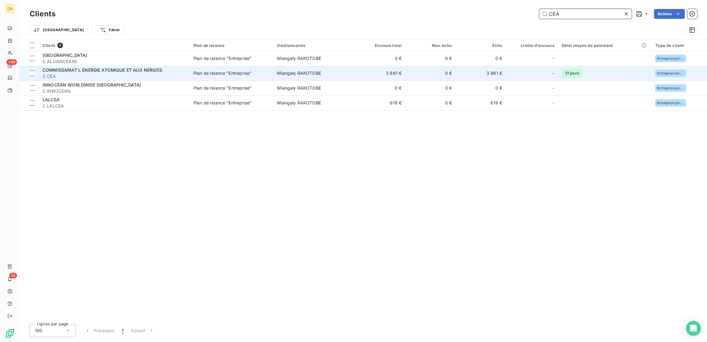
type input "CEA"
click at [94, 73] on span "C CEA" at bounding box center [114, 76] width 143 height 6
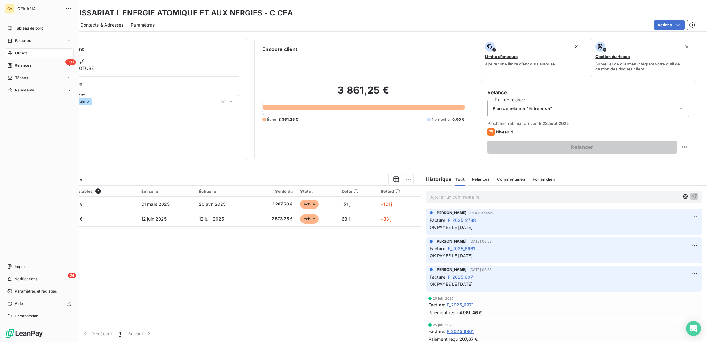
click at [15, 50] on span "Clients" at bounding box center [21, 53] width 12 height 6
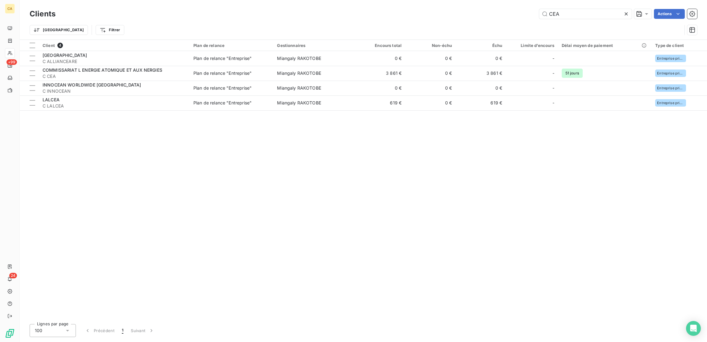
click at [574, 9] on div "CEA" at bounding box center [585, 14] width 93 height 10
click at [571, 14] on input "CEA" at bounding box center [585, 14] width 93 height 10
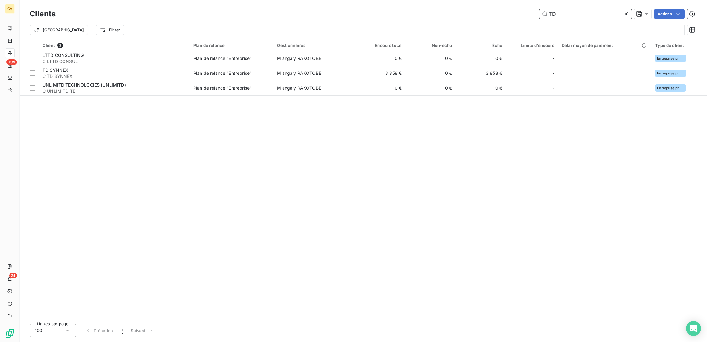
type input "TD"
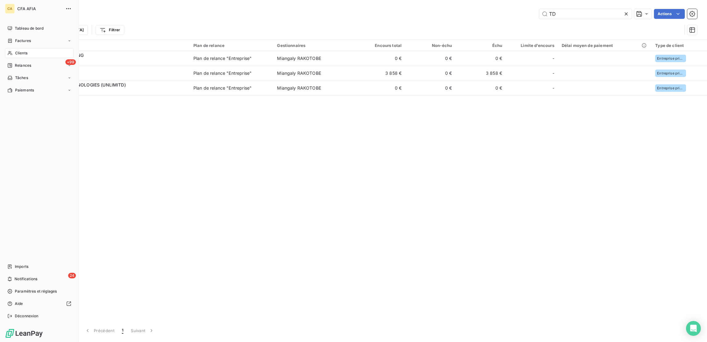
click at [24, 50] on span "Clients" at bounding box center [21, 53] width 12 height 6
click at [16, 28] on nav "Tableau de bord Factures Clients +99 Relances Tâches Paiements" at bounding box center [39, 59] width 69 height 72
click at [28, 16] on div "CA CFA AFIA Tableau de bord Factures Clients +99 Relances Tâches Paiements Impo…" at bounding box center [39, 171] width 79 height 342
click at [27, 26] on span "Tableau de bord" at bounding box center [29, 29] width 29 height 6
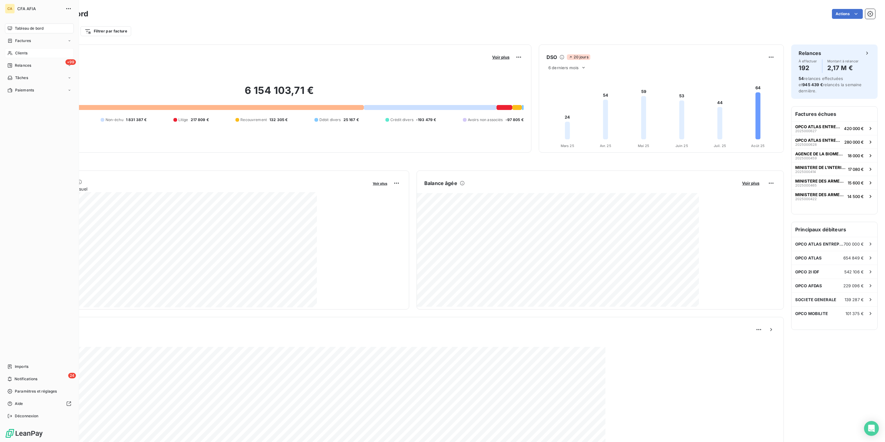
click at [9, 48] on div "Clients" at bounding box center [39, 53] width 69 height 10
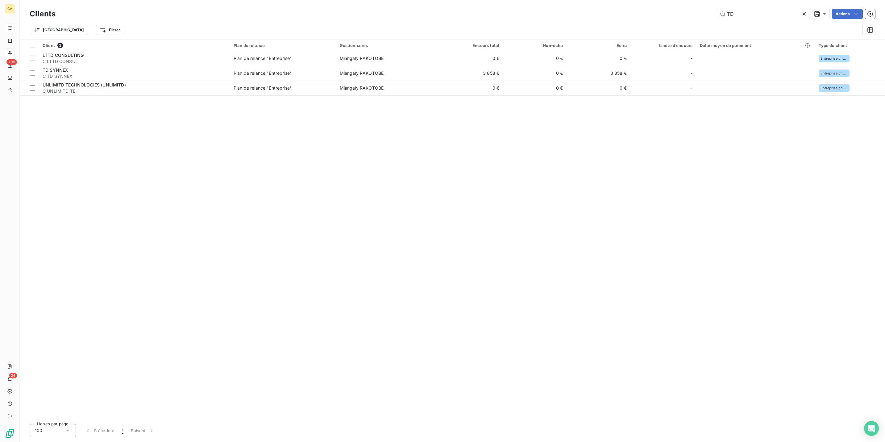
click at [759, 7] on div "Clients TD Actions" at bounding box center [453, 13] width 846 height 13
click at [749, 17] on div "TD" at bounding box center [763, 14] width 93 height 10
click at [758, 15] on input "TD" at bounding box center [763, 14] width 93 height 10
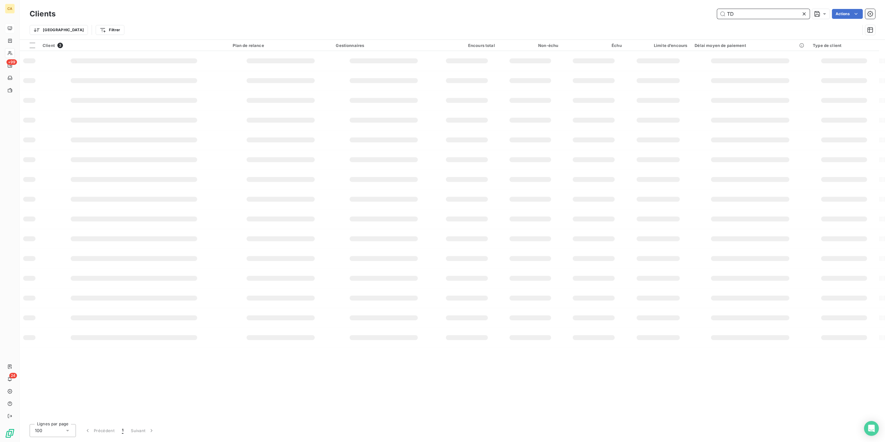
type input "T"
type input "K"
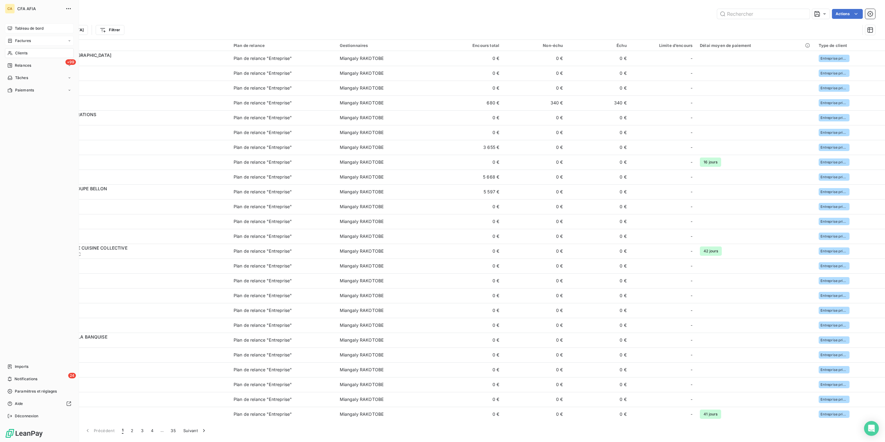
click at [20, 38] on span "Factures" at bounding box center [23, 41] width 16 height 6
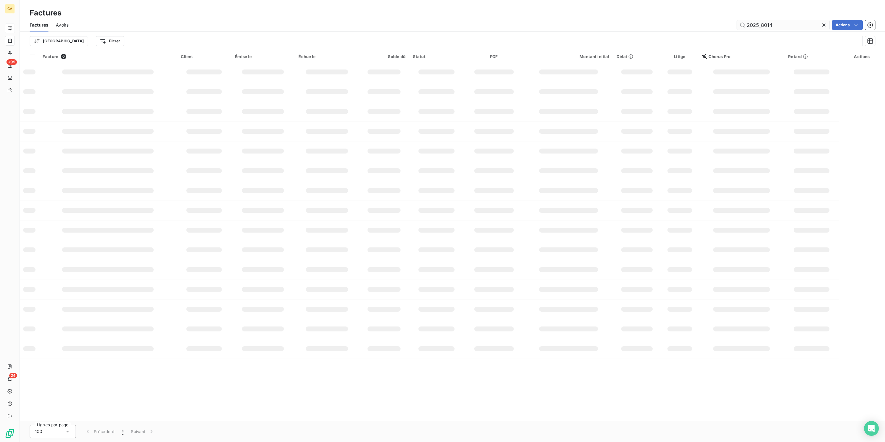
click at [776, 22] on input "2025_8014" at bounding box center [783, 25] width 93 height 10
click at [784, 22] on input "2025_8014" at bounding box center [783, 25] width 93 height 10
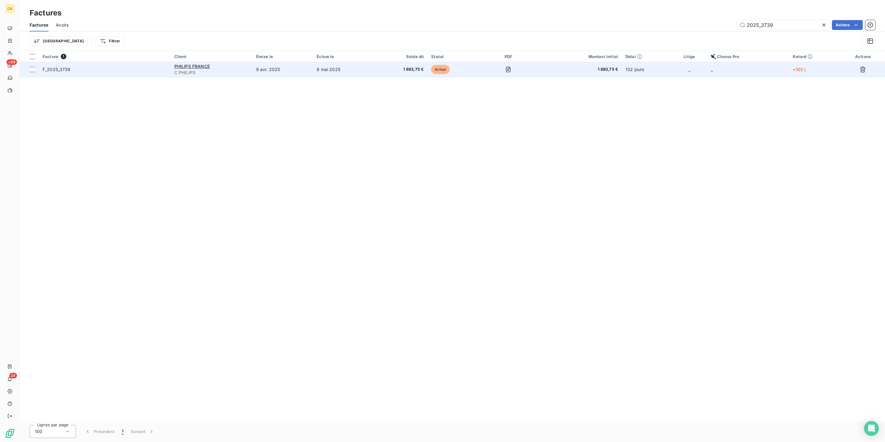
type input "2025_3739"
click at [252, 62] on td "PHILIPS FRANCE C PHILIPS" at bounding box center [212, 69] width 82 height 15
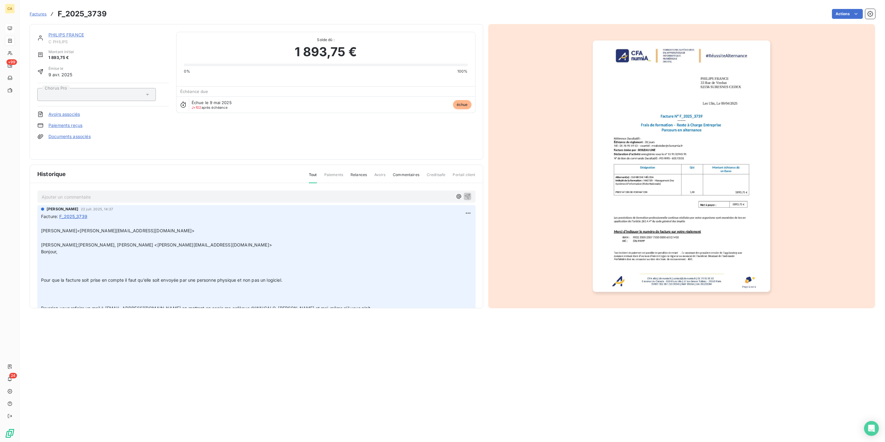
click at [61, 190] on div "Ajouter un commentaire ﻿" at bounding box center [256, 196] width 438 height 12
click at [67, 193] on p "Ajouter un commentaire ﻿" at bounding box center [247, 197] width 411 height 8
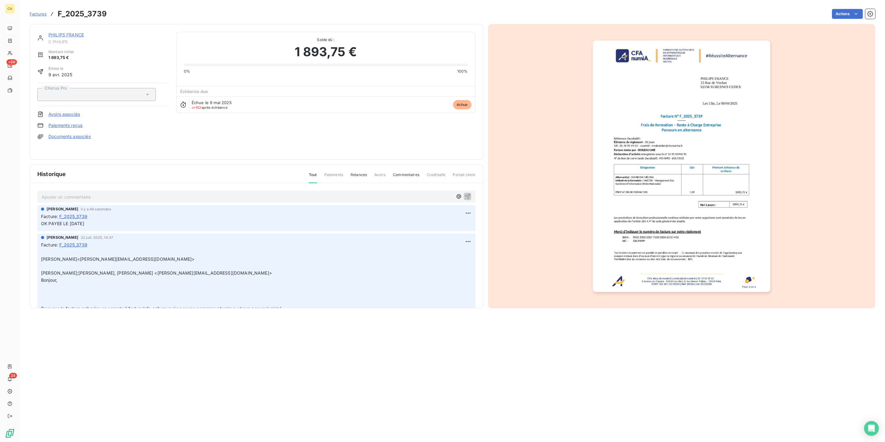
click at [63, 32] on link "PHILIPS FRANCE" at bounding box center [65, 34] width 35 height 5
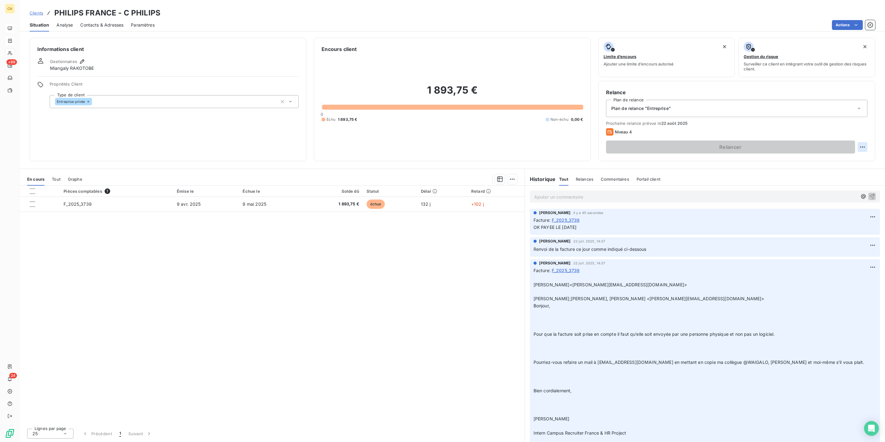
click at [868, 118] on html "CA +99 24 Clients PHILIPS FRANCE - C PHILIPS Situation Analyse Contacts & Adres…" at bounding box center [442, 221] width 885 height 442
click at [847, 137] on div "Replanifier cette action" at bounding box center [843, 135] width 55 height 10
select select "7"
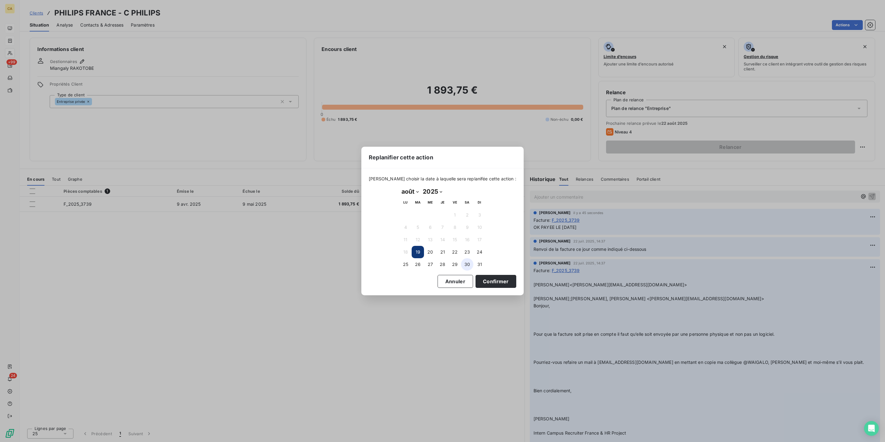
click at [461, 263] on button "30" at bounding box center [467, 264] width 12 height 12
click at [476, 277] on button "Confirmer" at bounding box center [496, 281] width 41 height 13
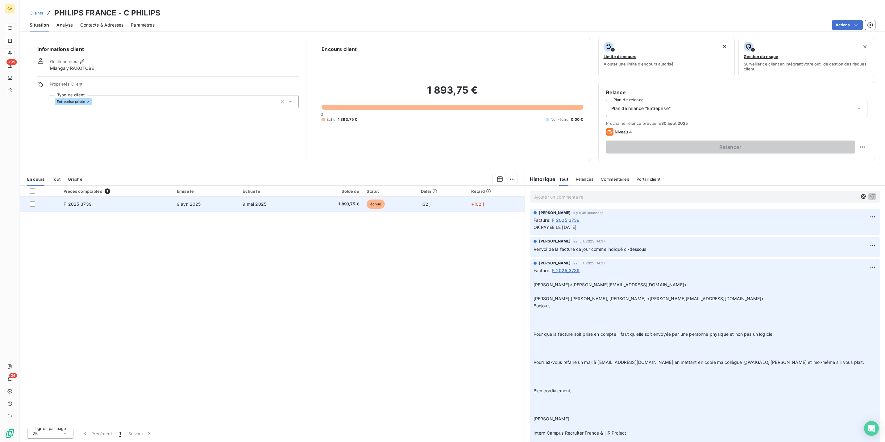
click at [97, 197] on td "F_2025_3739" at bounding box center [116, 204] width 113 height 15
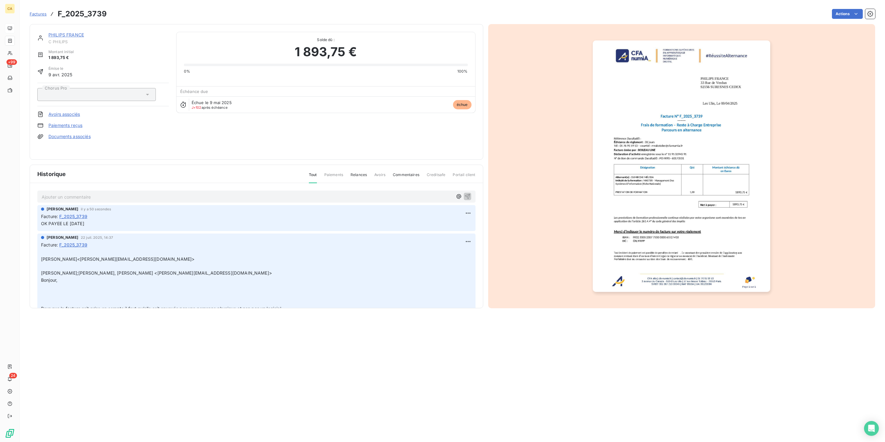
click at [734, 195] on img "button" at bounding box center [681, 165] width 177 height 251
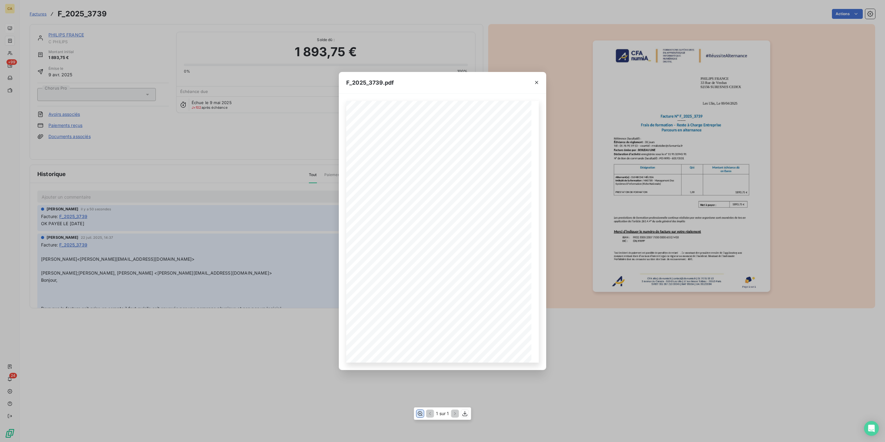
click at [422, 417] on button "button" at bounding box center [419, 413] width 7 height 7
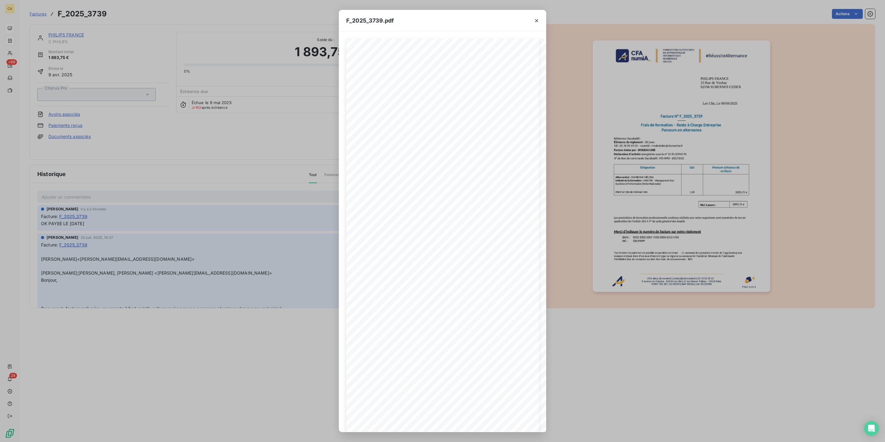
click at [182, 140] on div "F_2025_3739.pdf CFA afia | [DOMAIN_NAME] | [EMAIL_ADDRESS][DOMAIN_NAME] | 01 76…" at bounding box center [442, 221] width 885 height 442
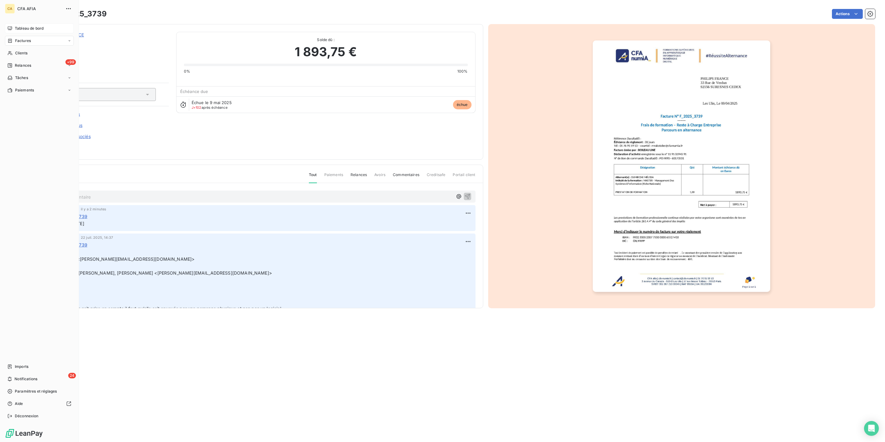
click at [18, 38] on span "Factures" at bounding box center [23, 41] width 16 height 6
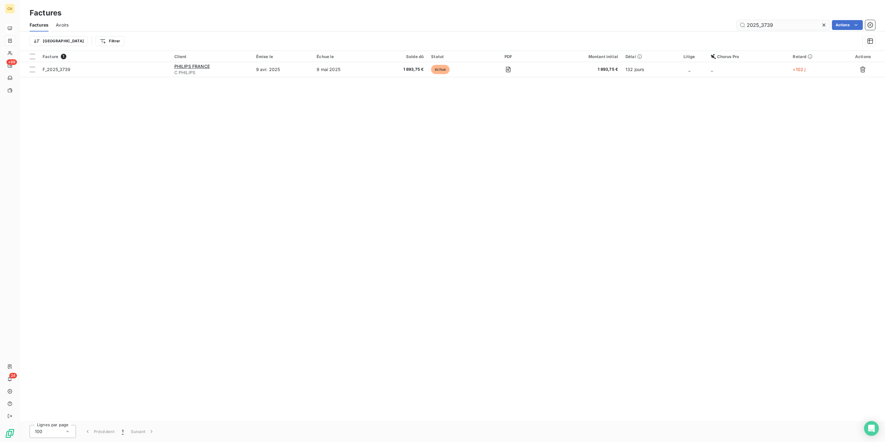
click at [779, 20] on input "2025_3739" at bounding box center [783, 25] width 93 height 10
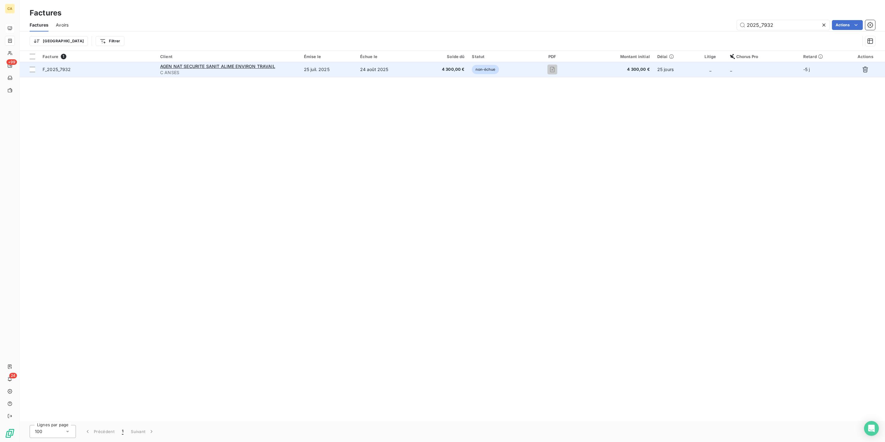
type input "2025_7932"
click at [297, 69] on span "C ANSES" at bounding box center [228, 72] width 136 height 6
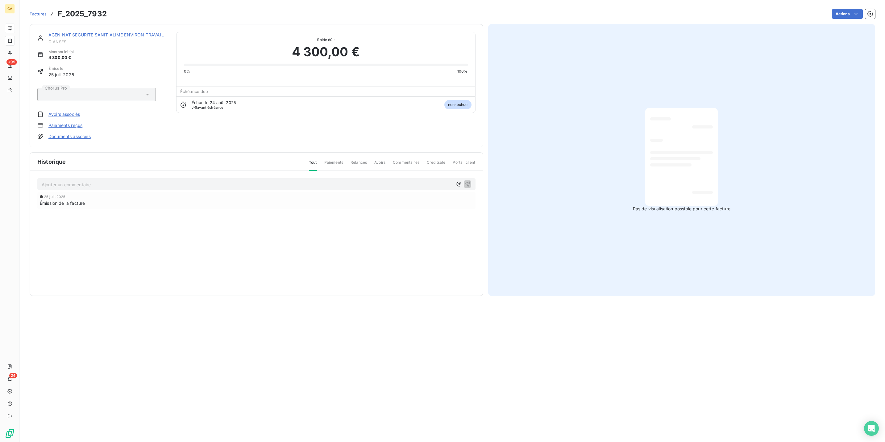
click at [81, 178] on div "Ajouter un commentaire ﻿" at bounding box center [256, 184] width 438 height 12
click at [81, 181] on p "Ajouter un commentaire ﻿" at bounding box center [247, 185] width 411 height 8
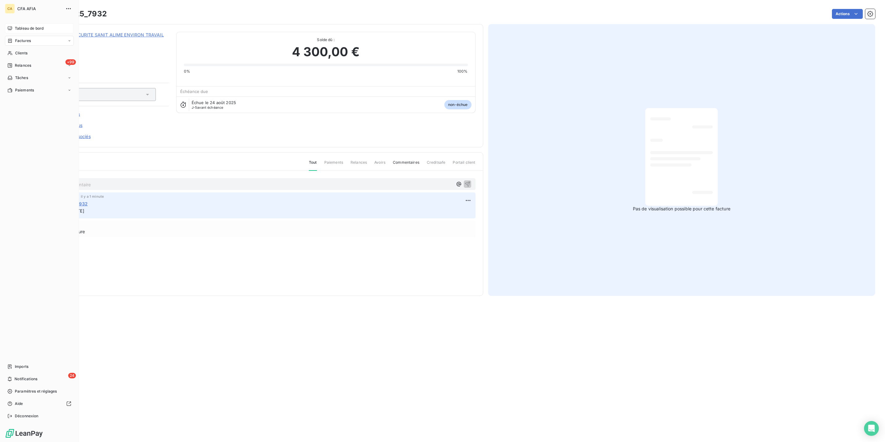
click at [18, 38] on span "Factures" at bounding box center [23, 41] width 16 height 6
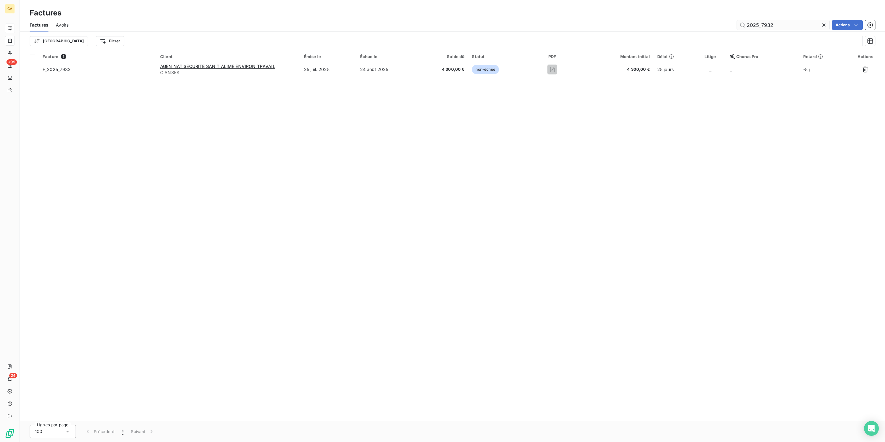
drag, startPoint x: 794, startPoint y: 19, endPoint x: 767, endPoint y: 19, distance: 27.8
click at [767, 20] on input "2025_7932" at bounding box center [783, 25] width 93 height 10
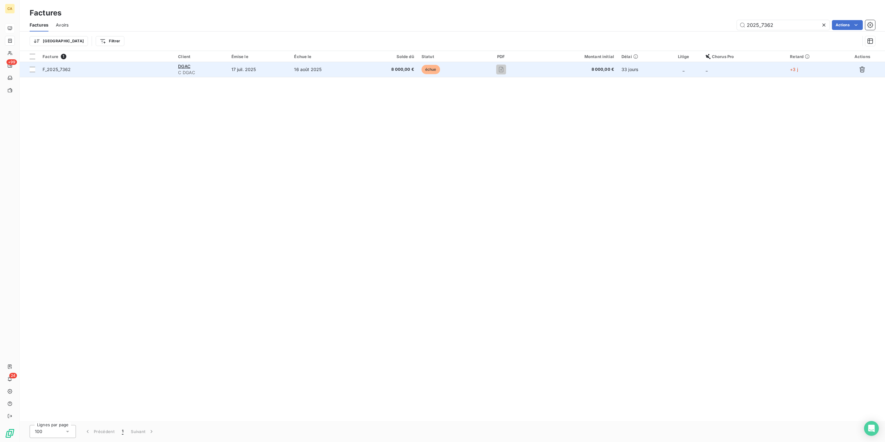
type input "2025_7362"
click at [283, 62] on td "17 juil. 2025" at bounding box center [259, 69] width 63 height 15
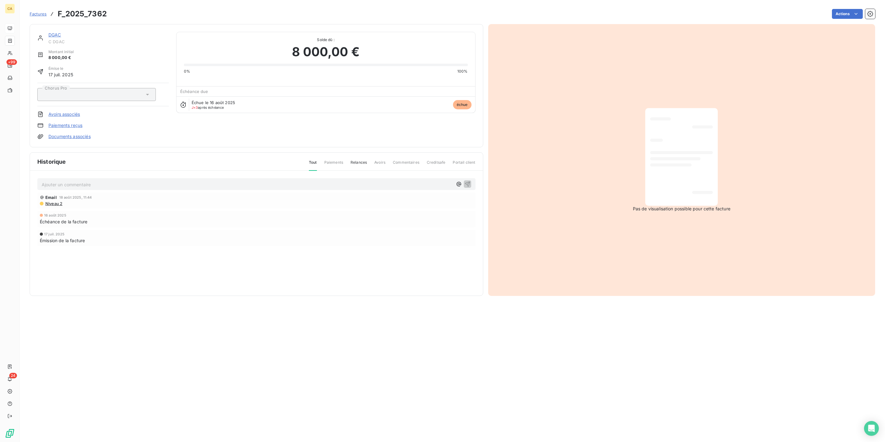
click at [84, 171] on div "Ajouter un commentaire ﻿ Email [DATE] 11:44 Niveau 2 [DATE] Échéance de la fact…" at bounding box center [256, 221] width 453 height 100
click at [90, 181] on p "Ajouter un commentaire ﻿" at bounding box center [247, 185] width 411 height 8
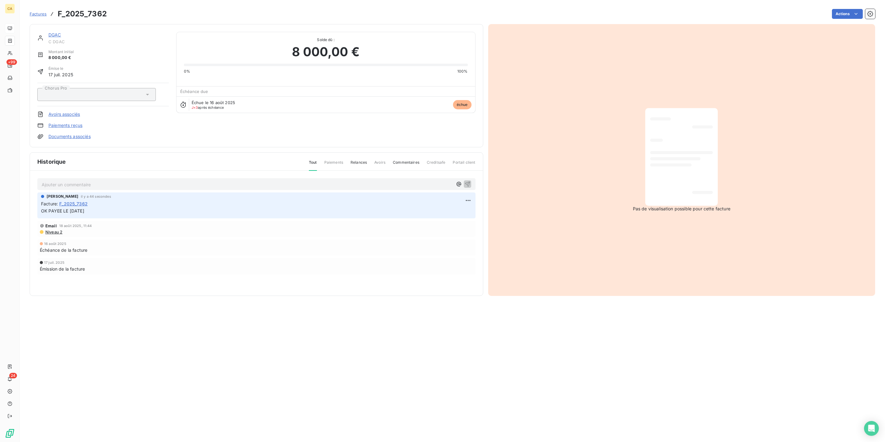
click at [48, 32] on div "DGAC" at bounding box center [108, 35] width 120 height 6
click at [48, 32] on link "DGAC" at bounding box center [54, 34] width 13 height 5
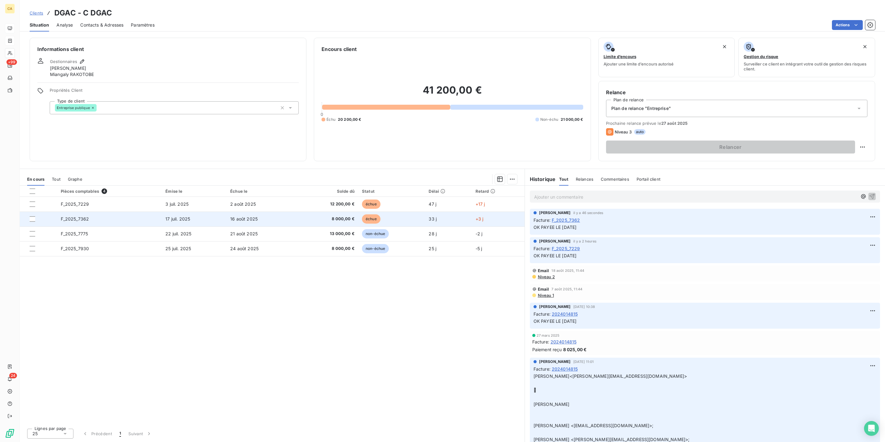
click at [112, 211] on td "F_2025_7362" at bounding box center [109, 218] width 105 height 15
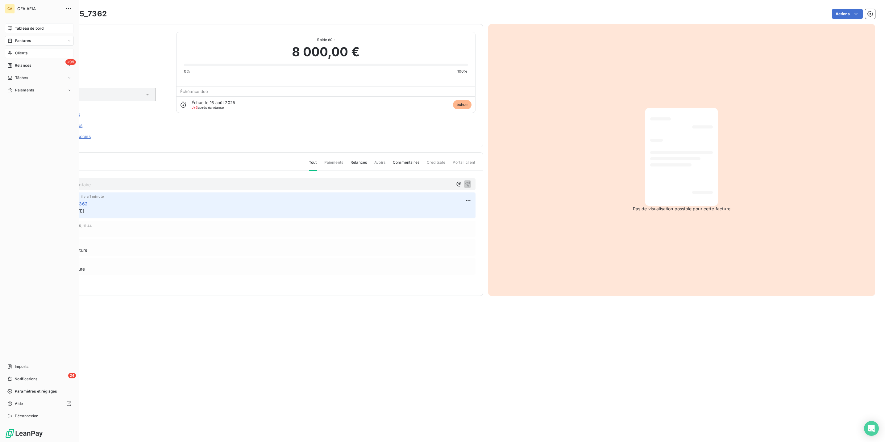
click at [9, 51] on icon at bounding box center [9, 53] width 5 height 5
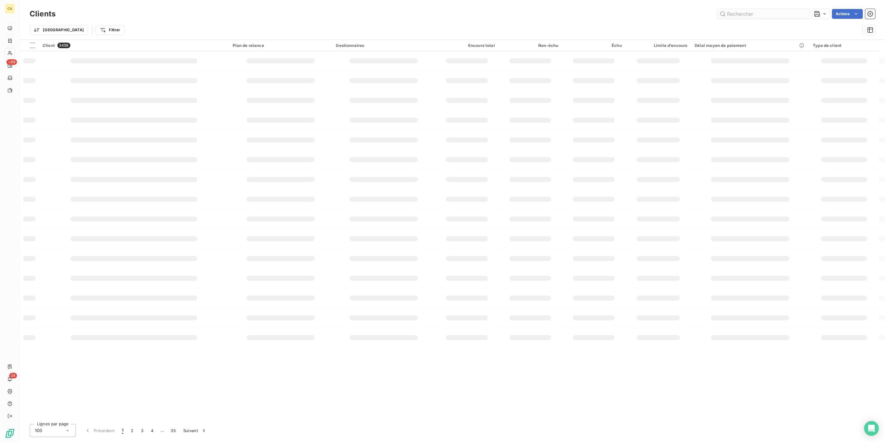
click at [765, 7] on div "Clients Actions" at bounding box center [453, 13] width 846 height 13
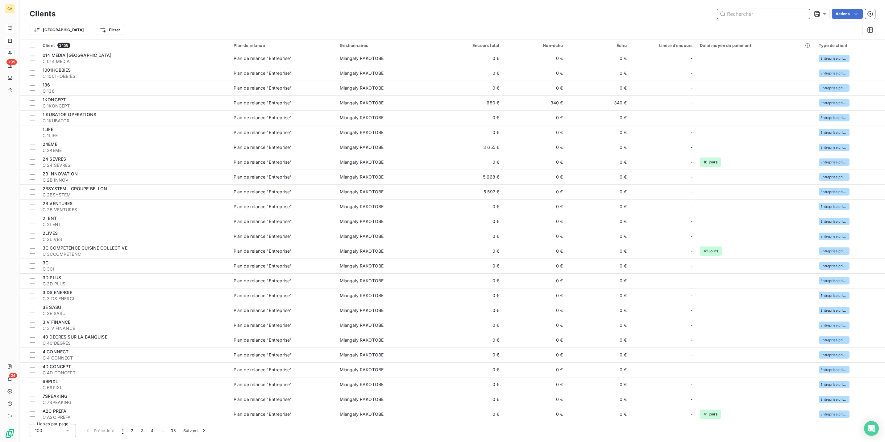
click at [762, 15] on input "text" at bounding box center [763, 14] width 93 height 10
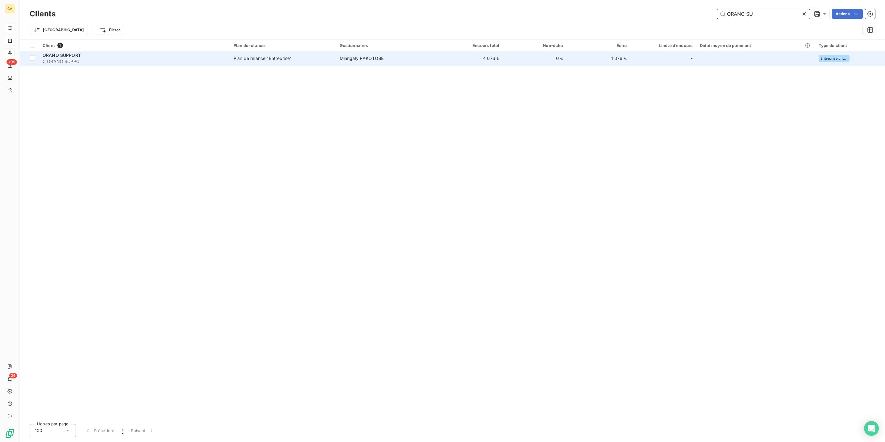
type input "ORANO SU"
click at [318, 51] on td "Plan de relance "Entreprise"" at bounding box center [283, 58] width 106 height 15
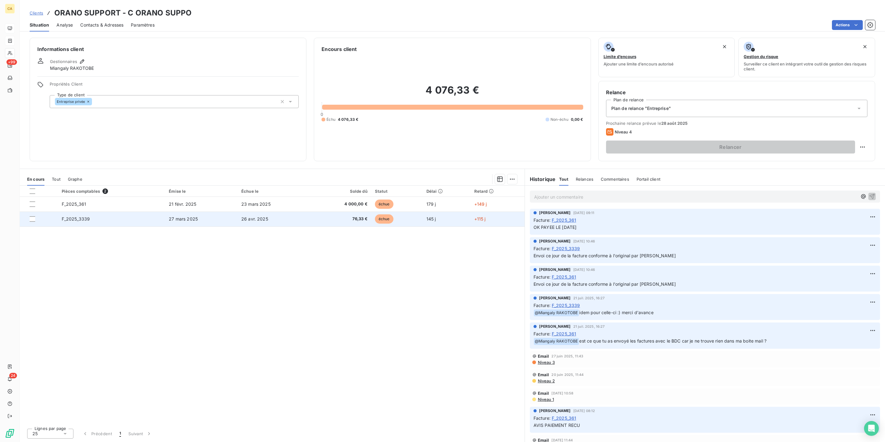
click at [92, 211] on td "F_2025_3339" at bounding box center [111, 218] width 107 height 15
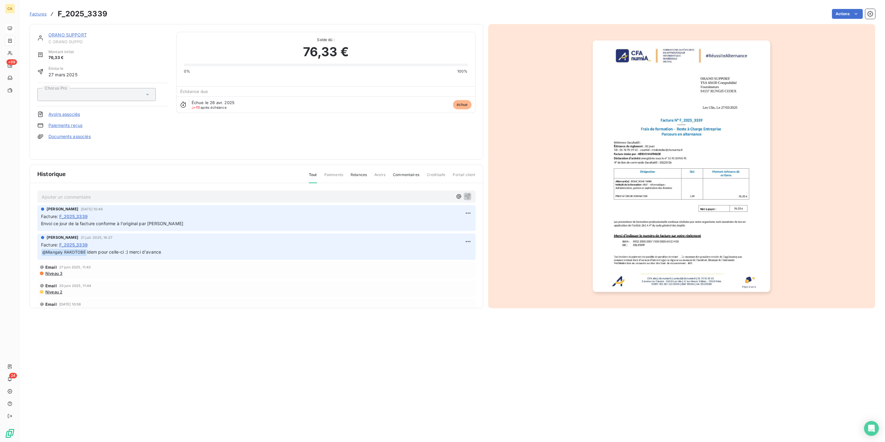
click at [78, 192] on div "Ajouter un commentaire ﻿" at bounding box center [247, 196] width 411 height 8
click at [78, 193] on p "Ajouter un commentaire ﻿" at bounding box center [247, 197] width 411 height 8
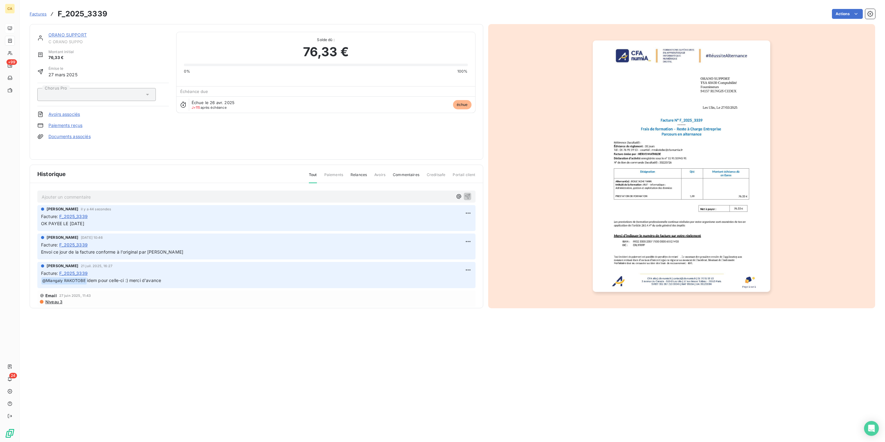
click at [695, 153] on img "button" at bounding box center [681, 165] width 177 height 251
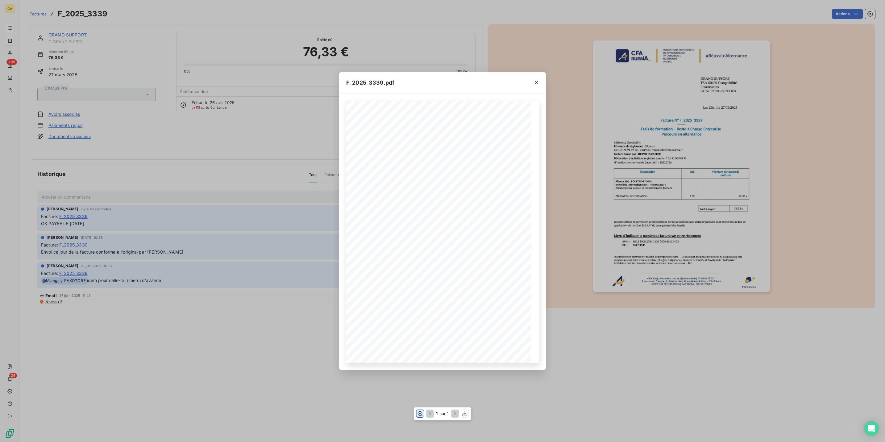
click at [421, 412] on icon "button" at bounding box center [420, 413] width 6 height 6
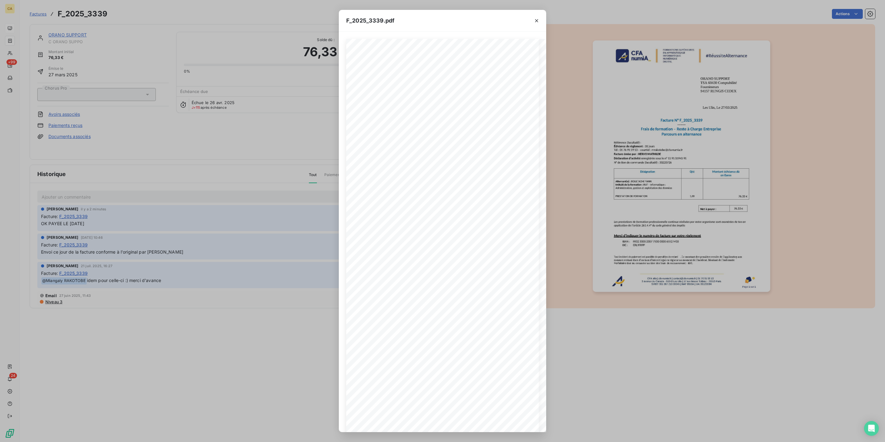
click at [146, 171] on div "F_2025_3339.pdf CFA afia | [DOMAIN_NAME] | [EMAIL_ADDRESS][DOMAIN_NAME] | 01 76…" at bounding box center [442, 221] width 885 height 442
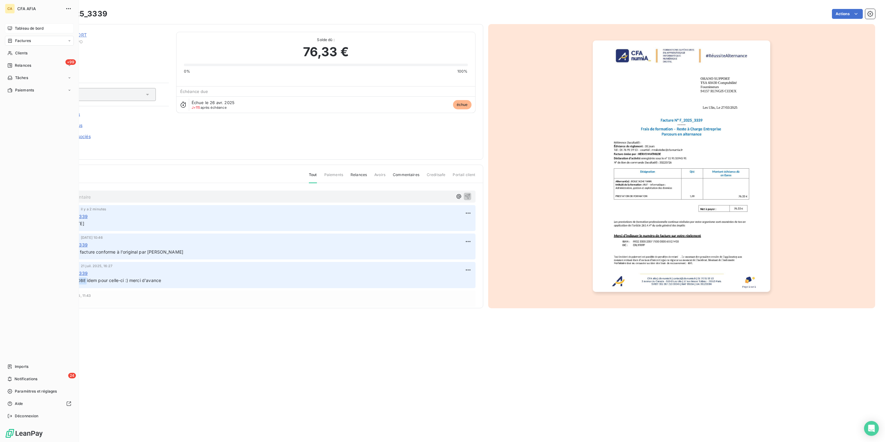
click at [23, 38] on span "Factures" at bounding box center [23, 41] width 16 height 6
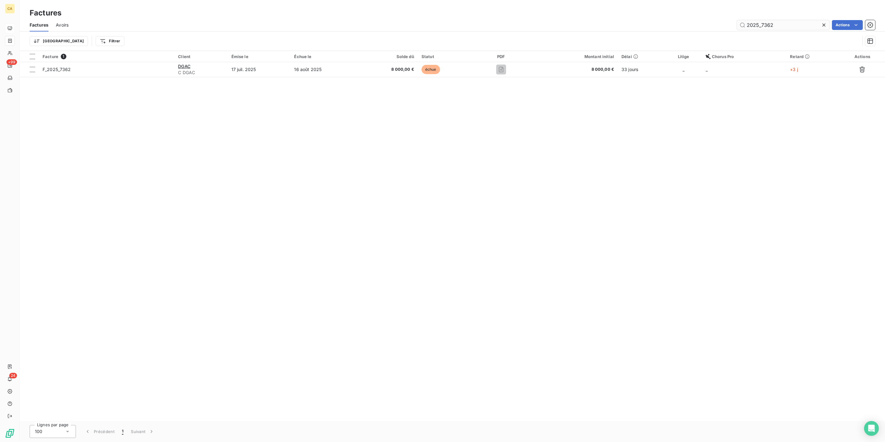
drag, startPoint x: 794, startPoint y: 20, endPoint x: 763, endPoint y: 23, distance: 31.6
click at [763, 23] on input "2025_7362" at bounding box center [783, 25] width 93 height 10
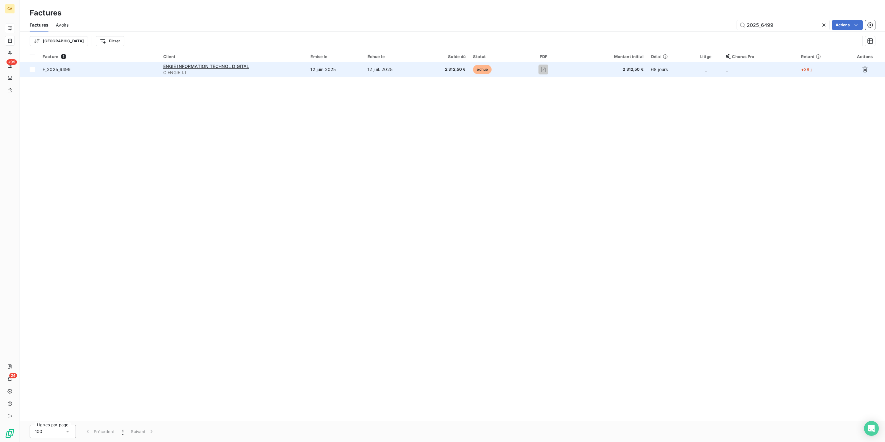
type input "2025_6499"
click at [303, 69] on span "C ENGIE I.T" at bounding box center [233, 72] width 140 height 6
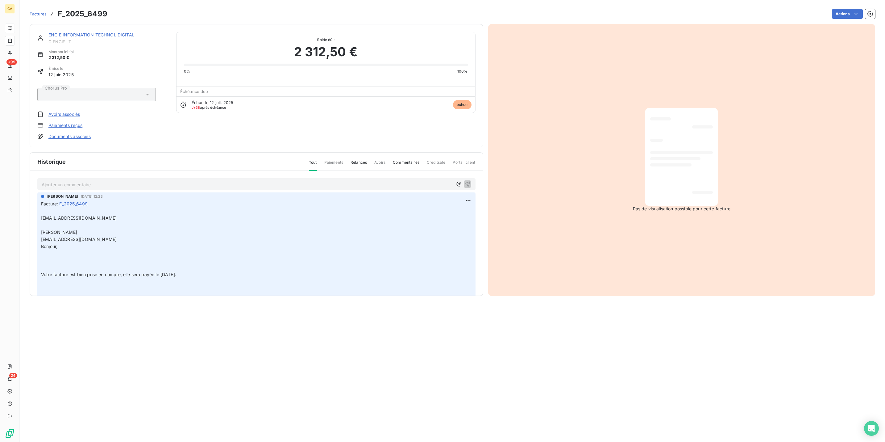
click at [107, 181] on p "Ajouter un commentaire ﻿" at bounding box center [247, 185] width 411 height 8
click at [106, 27] on div "ENGIE INFORMATION TECHNOL DIGITAL C ENGIE I.T Montant initial 2 312,50 € Émise …" at bounding box center [257, 85] width 454 height 123
click at [102, 32] on link "ENGIE INFORMATION TECHNOL DIGITAL" at bounding box center [91, 34] width 86 height 5
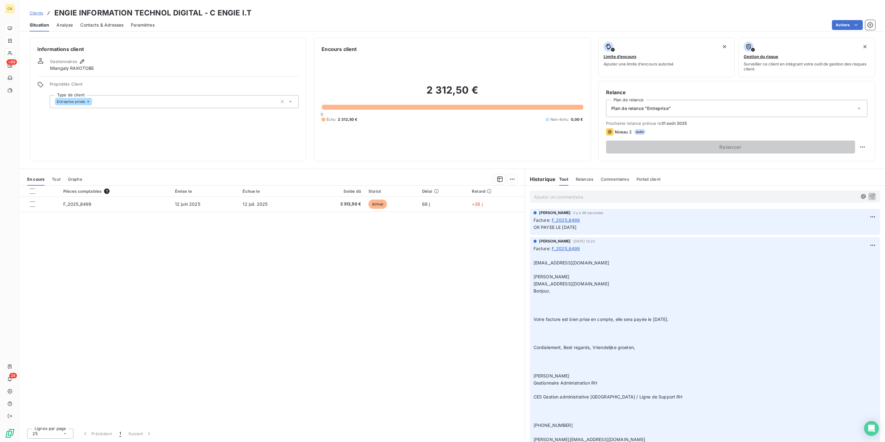
click at [254, 185] on div "Pièces comptables 1 Émise le Échue le Solde dû Statut Délai Retard F_2025_6499 …" at bounding box center [272, 304] width 505 height 238
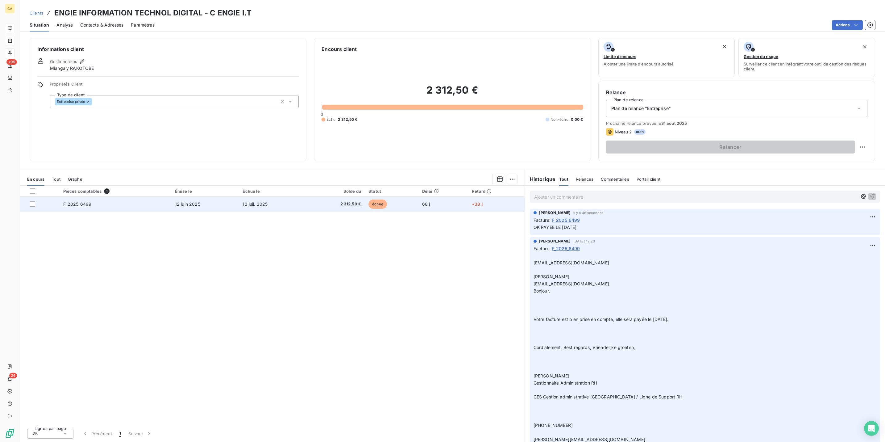
click at [256, 197] on td "12 juil. 2025" at bounding box center [272, 204] width 67 height 15
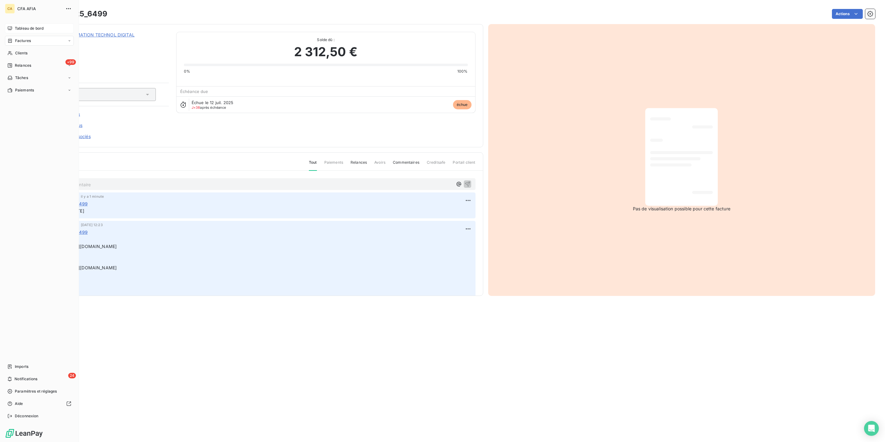
drag, startPoint x: 5, startPoint y: 33, endPoint x: 29, endPoint y: 33, distance: 24.1
click at [5, 36] on div "Factures" at bounding box center [39, 41] width 69 height 10
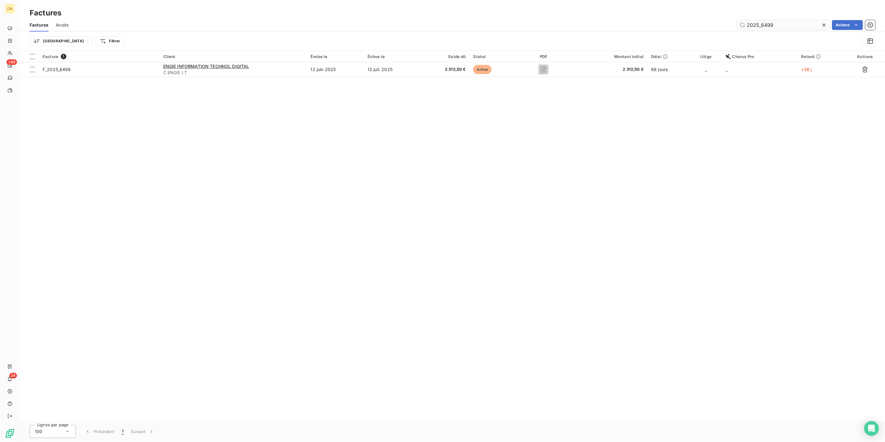
click at [795, 20] on input "2025_6499" at bounding box center [783, 25] width 93 height 10
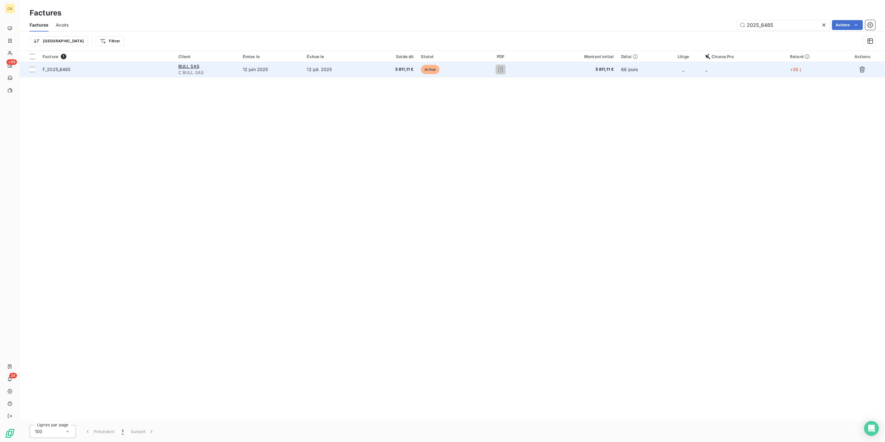
type input "2025_6485"
click at [268, 62] on td "12 juin 2025" at bounding box center [271, 69] width 64 height 15
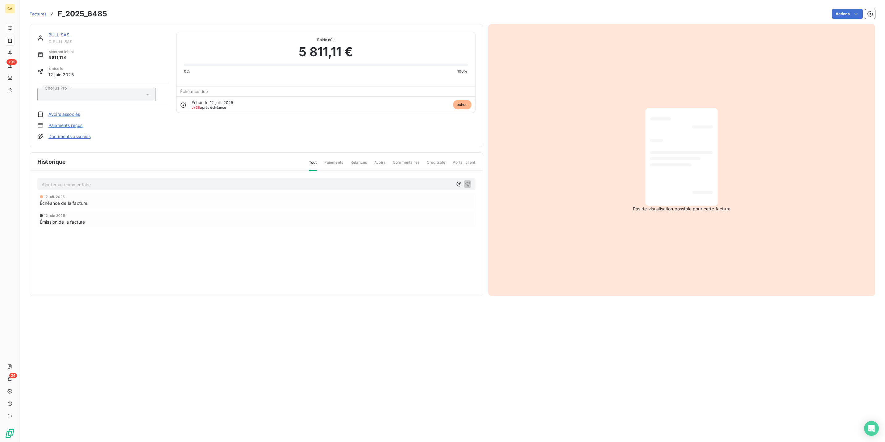
click at [154, 171] on div "Ajouter un commentaire ﻿ [DATE] Échéance de la facture [DATE] Émission de la fa…" at bounding box center [256, 212] width 453 height 82
click at [151, 181] on p "Ajouter un commentaire ﻿" at bounding box center [247, 185] width 411 height 8
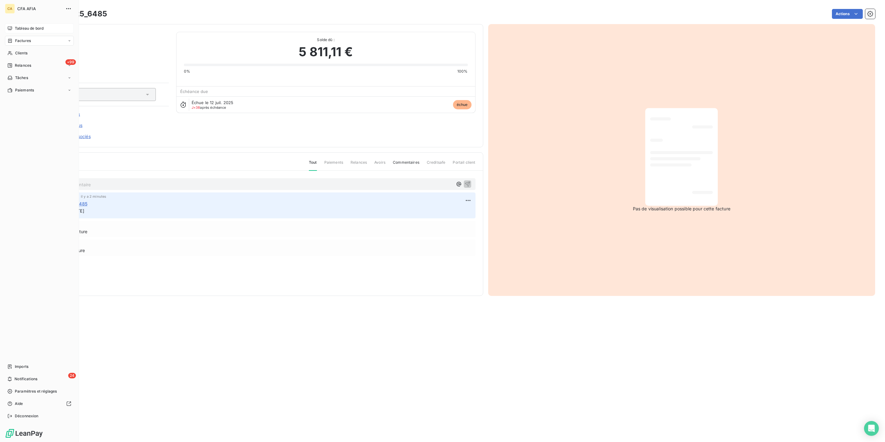
drag, startPoint x: 14, startPoint y: 28, endPoint x: 10, endPoint y: 31, distance: 4.7
click at [13, 29] on div "CA CFA AFIA Tableau de bord Factures Clients +99 Relances Tâches Paiements Impo…" at bounding box center [39, 221] width 79 height 442
click at [10, 38] on div "Factures" at bounding box center [18, 41] width 23 height 6
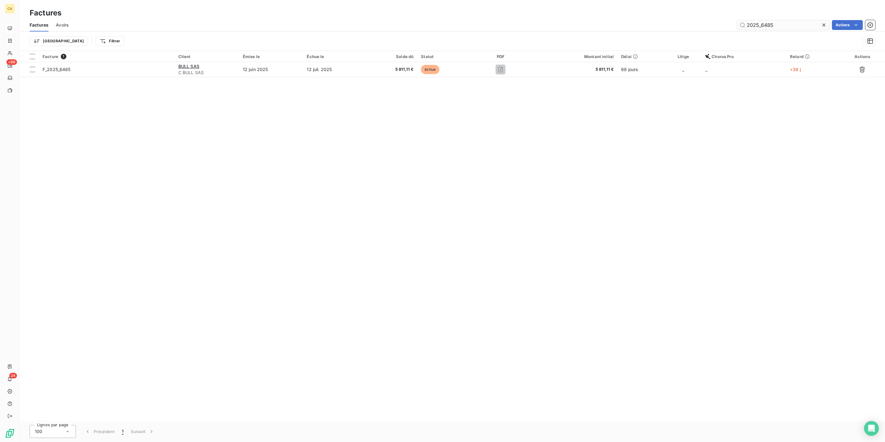
drag, startPoint x: 775, startPoint y: 21, endPoint x: 764, endPoint y: 23, distance: 11.0
click at [764, 23] on input "2025_6485" at bounding box center [783, 25] width 93 height 10
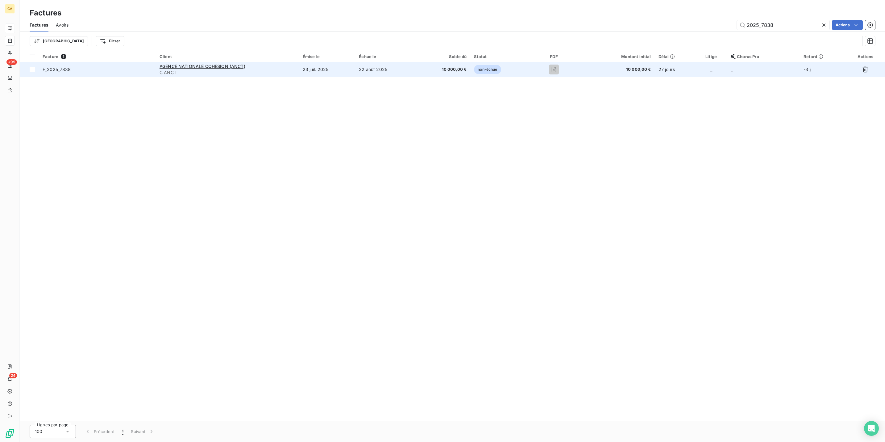
type input "2025_7838"
click at [295, 69] on span "C ANCT" at bounding box center [228, 72] width 136 height 6
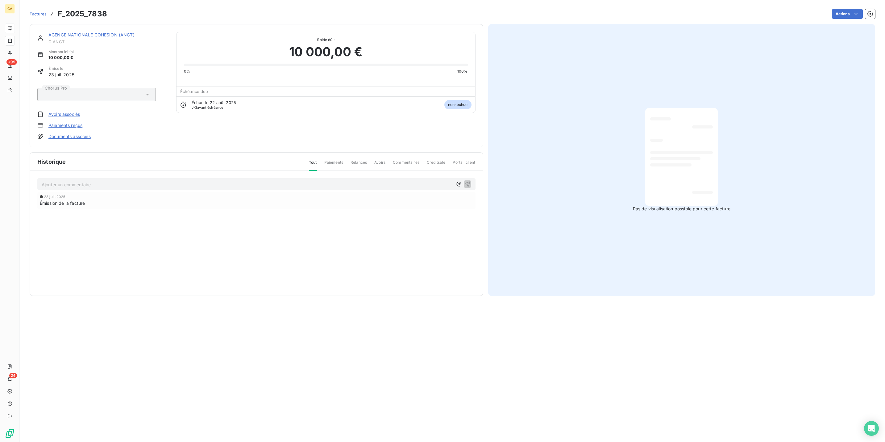
click at [163, 180] on div "Ajouter un commentaire ﻿" at bounding box center [257, 184] width 430 height 8
click at [155, 181] on p "Ajouter un commentaire ﻿" at bounding box center [247, 185] width 411 height 8
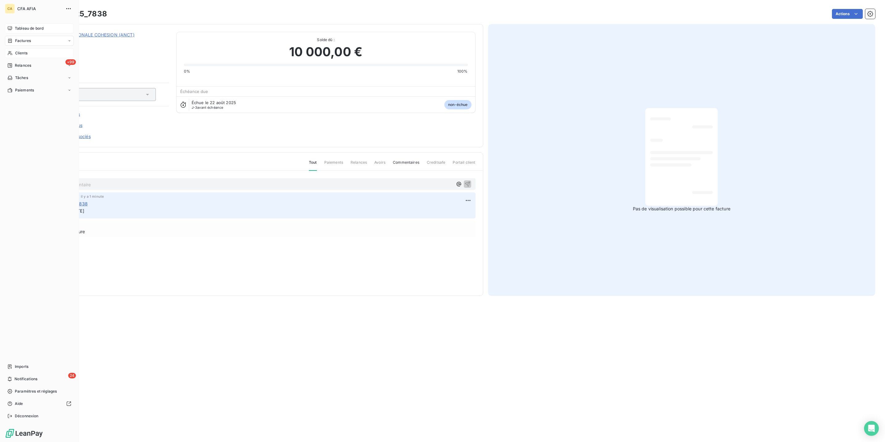
drag, startPoint x: 16, startPoint y: 42, endPoint x: 38, endPoint y: 41, distance: 22.2
click at [16, 50] on span "Clients" at bounding box center [21, 53] width 12 height 6
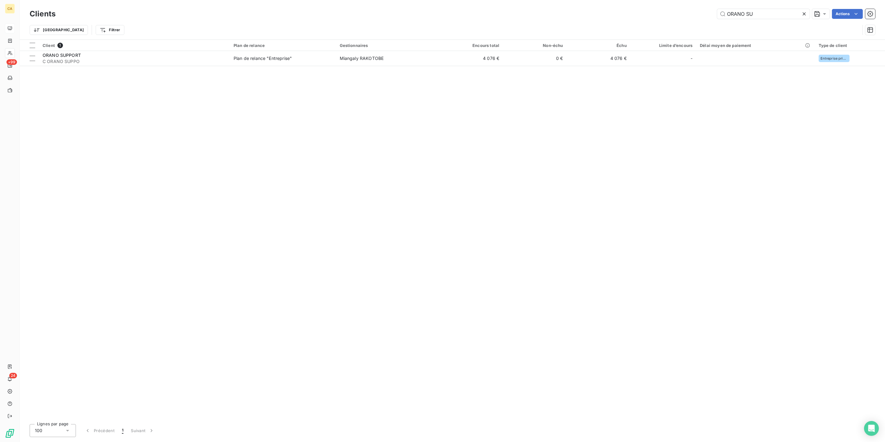
drag, startPoint x: 782, startPoint y: 12, endPoint x: 618, endPoint y: -4, distance: 164.6
click at [618, 0] on html "CA +99 24 Clients ORANO SU Actions Trier Filtrer Client 1 Plan de relance Gesti…" at bounding box center [442, 221] width 885 height 442
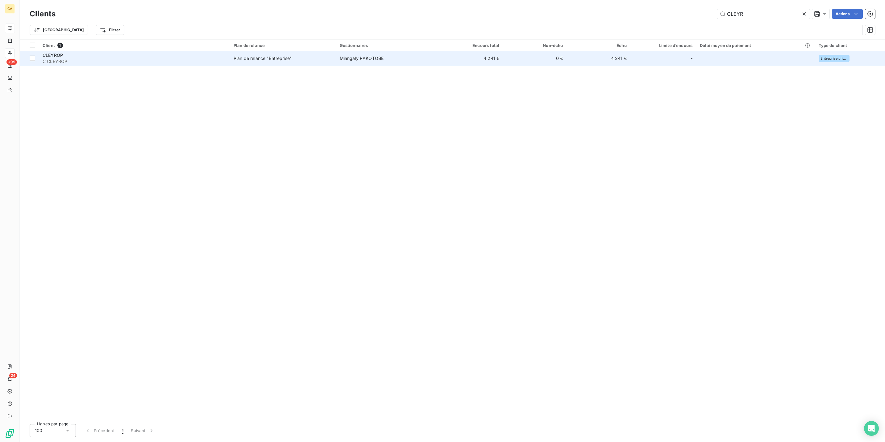
type input "CLEYR"
click at [285, 55] on span "Plan de relance "Entreprise"" at bounding box center [283, 58] width 99 height 6
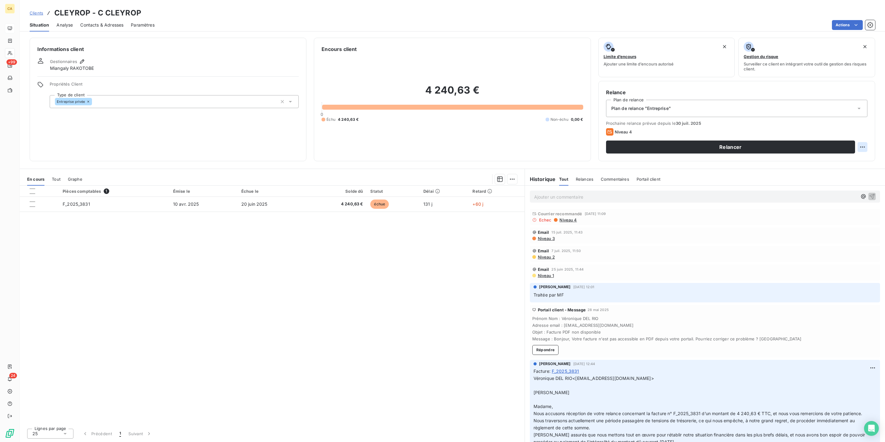
click at [868, 125] on html "CA +99 24 Clients CLEYROP - C CLEYROP Situation Analyse Contacts & Adresses Par…" at bounding box center [442, 221] width 885 height 442
click at [859, 137] on div "Replanifier cette action" at bounding box center [843, 134] width 60 height 15
click at [858, 135] on div "Replanifier cette action" at bounding box center [843, 135] width 55 height 10
select select "7"
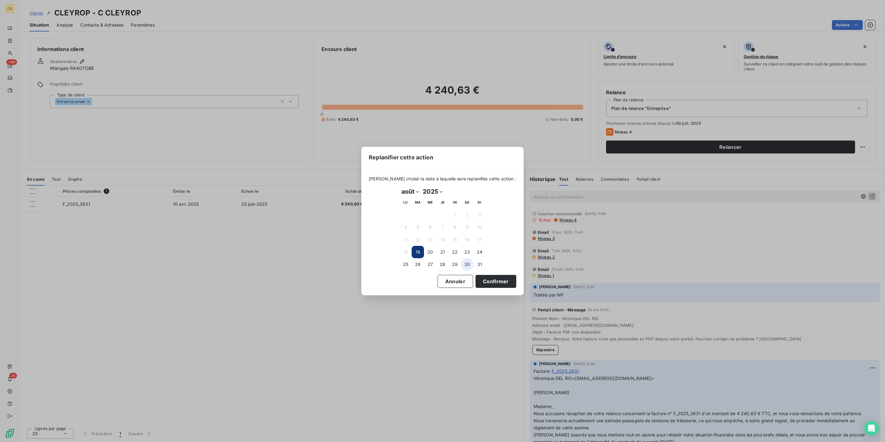
click at [468, 260] on button "30" at bounding box center [467, 264] width 12 height 12
click at [476, 275] on button "Confirmer" at bounding box center [496, 281] width 41 height 13
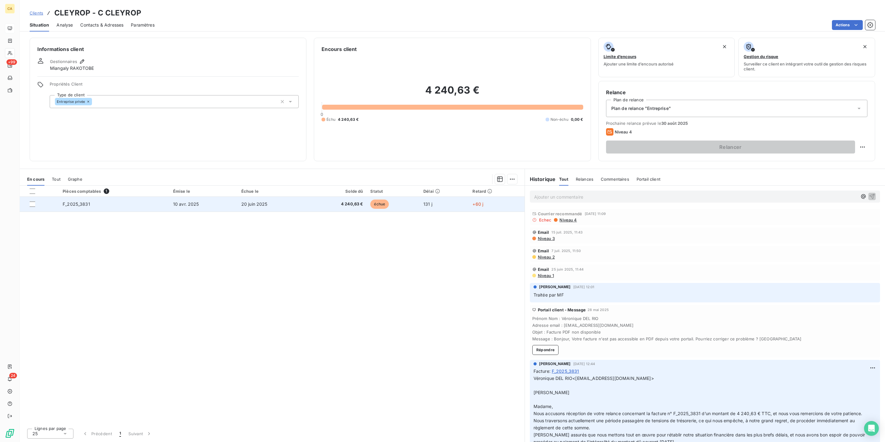
click at [203, 197] on td "10 avr. 2025" at bounding box center [203, 204] width 68 height 15
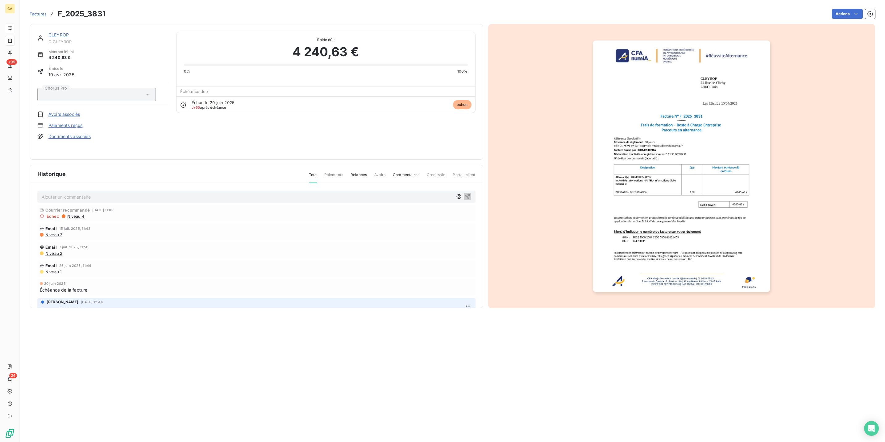
click at [88, 193] on p "Ajouter un commentaire ﻿" at bounding box center [247, 197] width 411 height 8
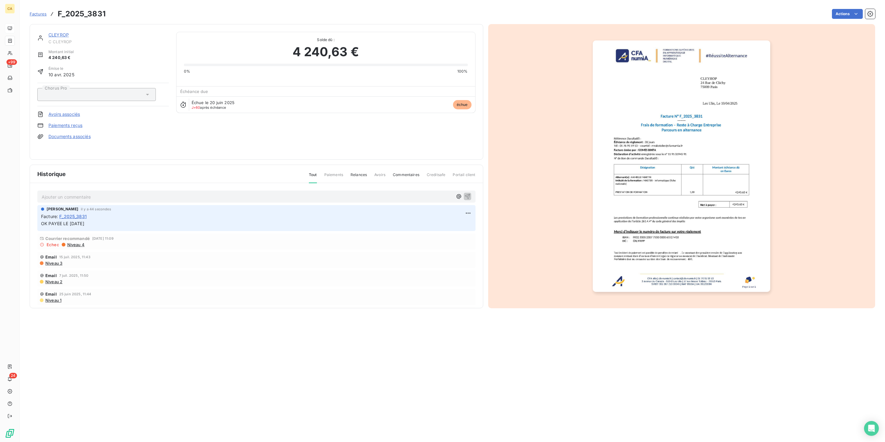
click at [696, 143] on img "button" at bounding box center [681, 165] width 177 height 251
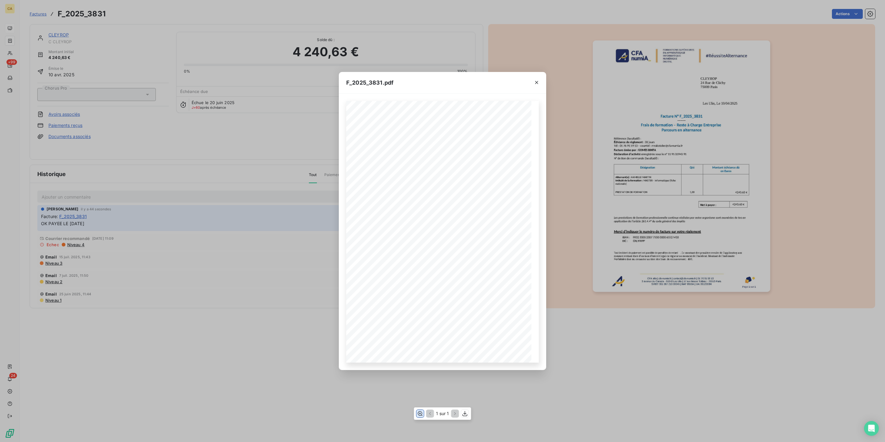
click at [420, 412] on icon "button" at bounding box center [420, 413] width 5 height 5
